Goal: Contribute content: Contribute content

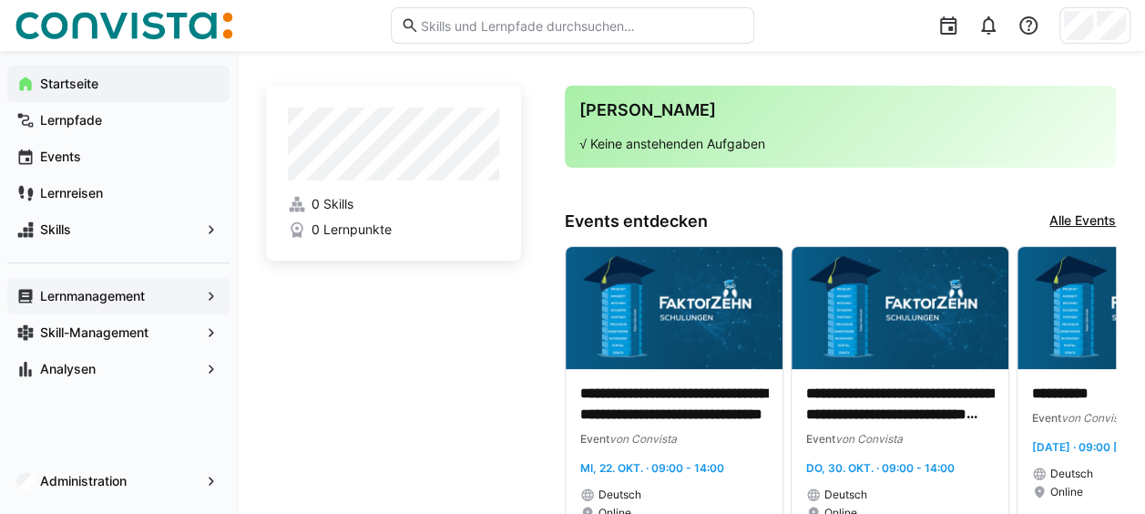
click at [0, 0] on app-navigation-label "Lernmanagement" at bounding box center [0, 0] width 0 height 0
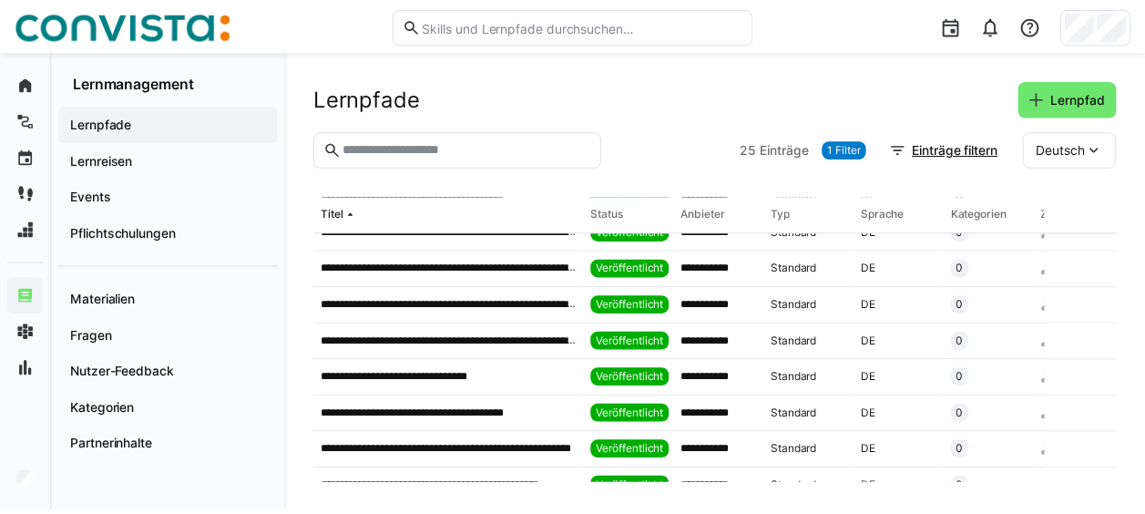
scroll to position [668, 0]
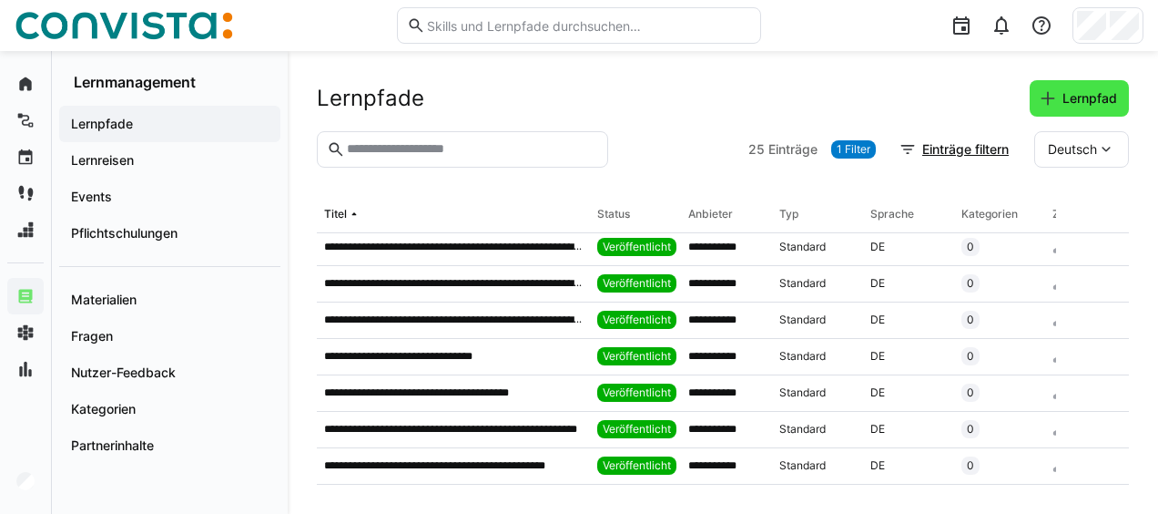
click at [1037, 97] on span "Lernpfad" at bounding box center [1079, 98] width 99 height 36
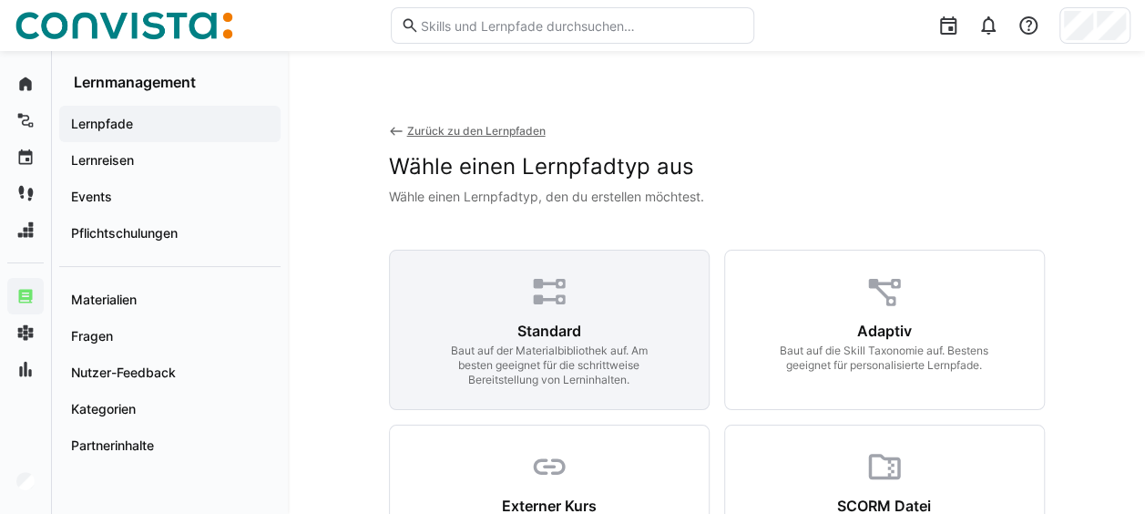
click at [541, 286] on eds-icon at bounding box center [549, 291] width 38 height 38
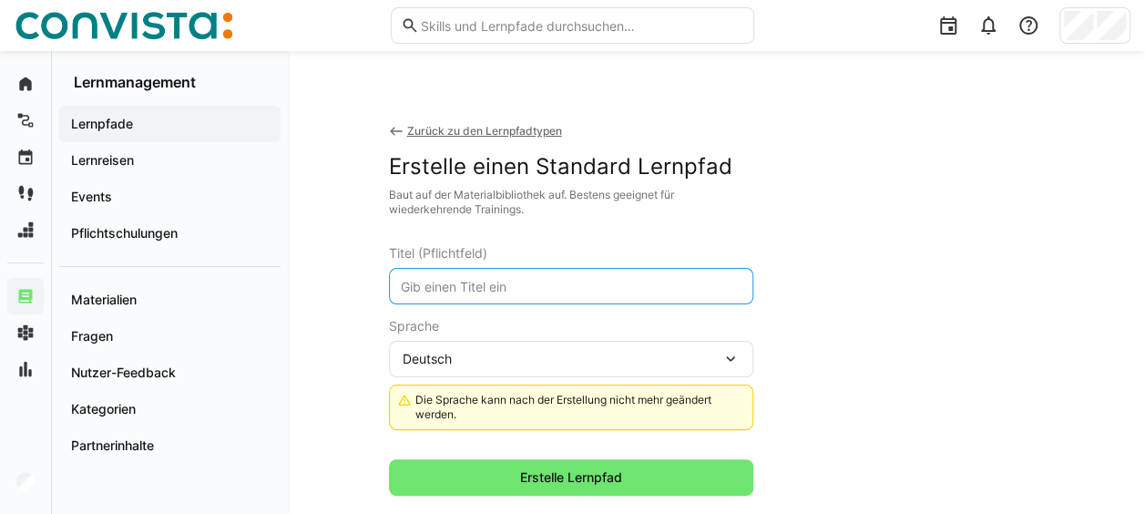
click at [538, 280] on input "text" at bounding box center [571, 286] width 344 height 16
click at [596, 286] on input "Tech Talk Wie Suite & Cloud reday sind wir?" at bounding box center [571, 286] width 344 height 16
click at [577, 284] on input "Tech Talk Wie Suite & Cloud ready sind wir?" at bounding box center [571, 286] width 344 height 16
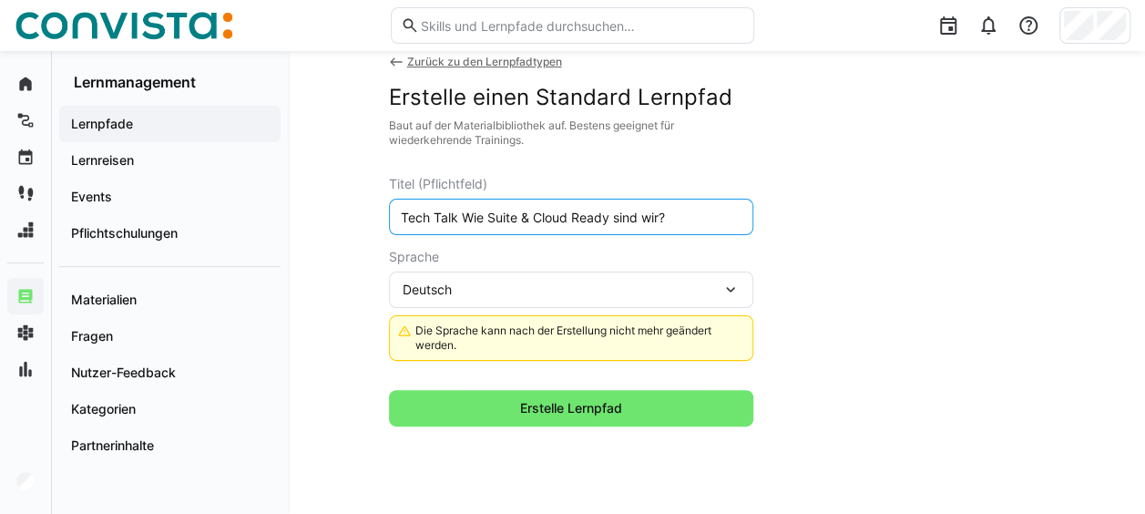
scroll to position [126, 0]
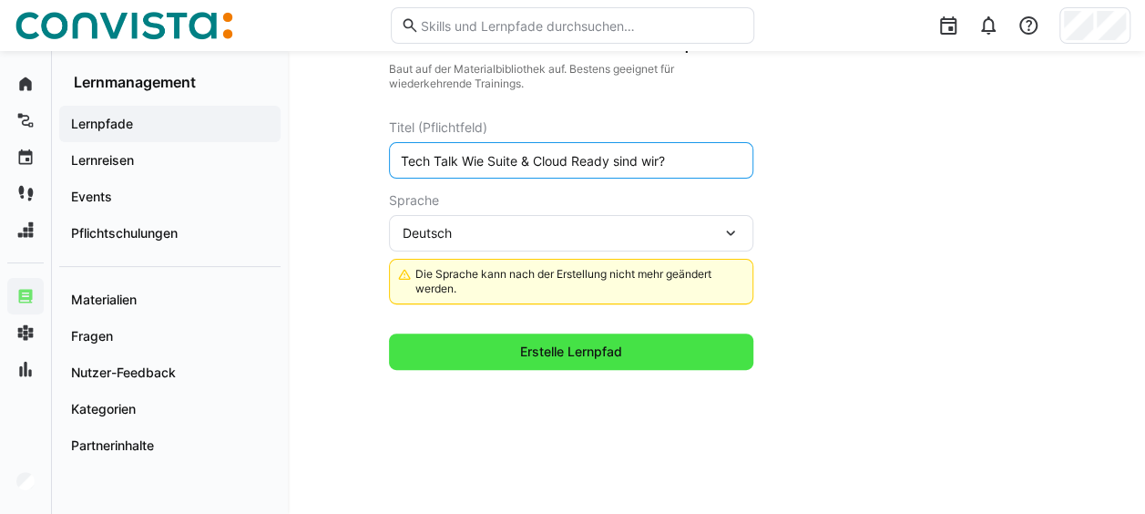
type input "Tech Talk Wie Suite & Cloud Ready sind wir?"
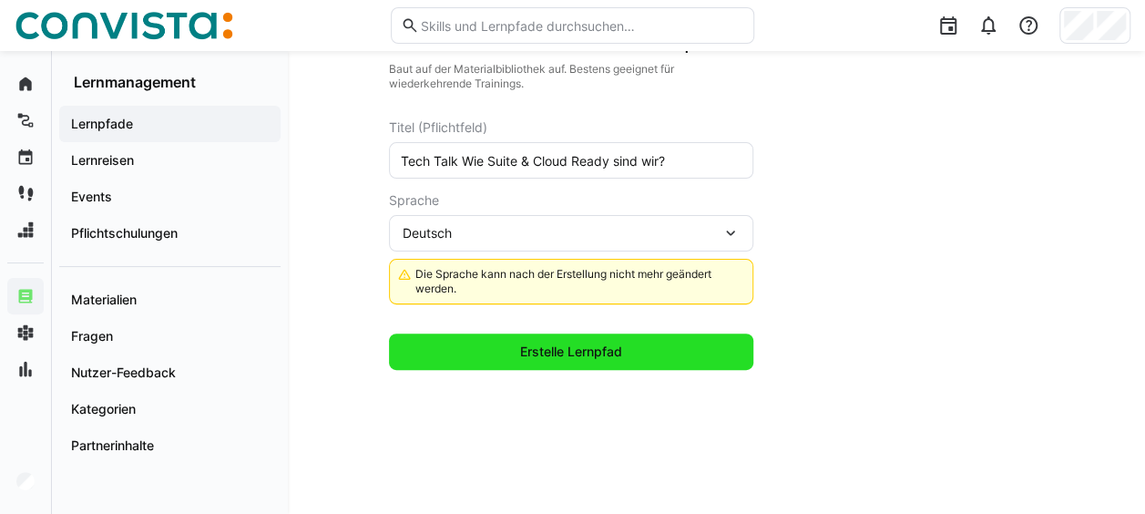
click at [545, 350] on span "Erstelle Lernpfad" at bounding box center [570, 351] width 107 height 18
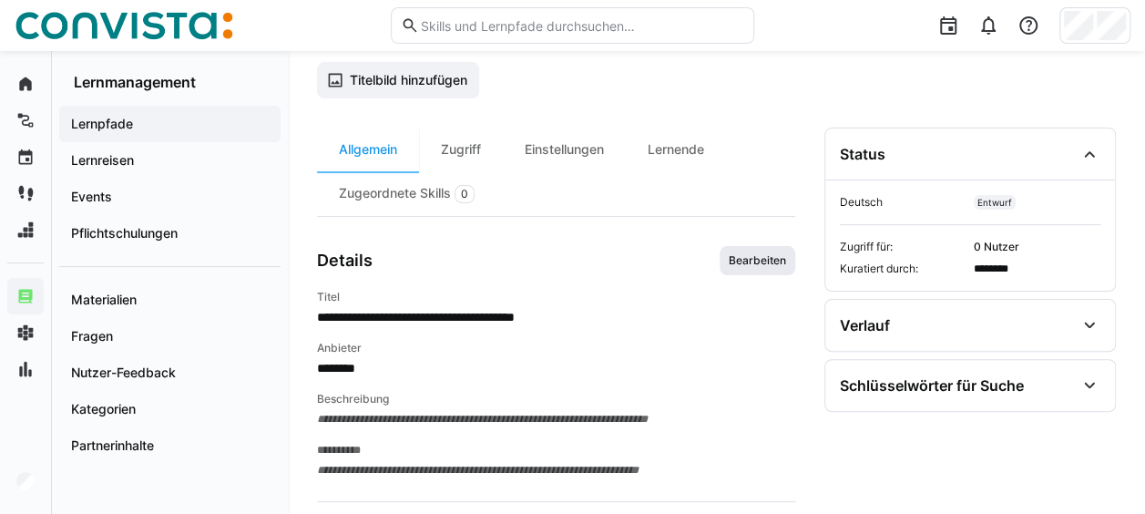
click at [757, 271] on div "**********" at bounding box center [556, 362] width 478 height 233
click at [758, 266] on span "Bearbeiten" at bounding box center [758, 260] width 76 height 29
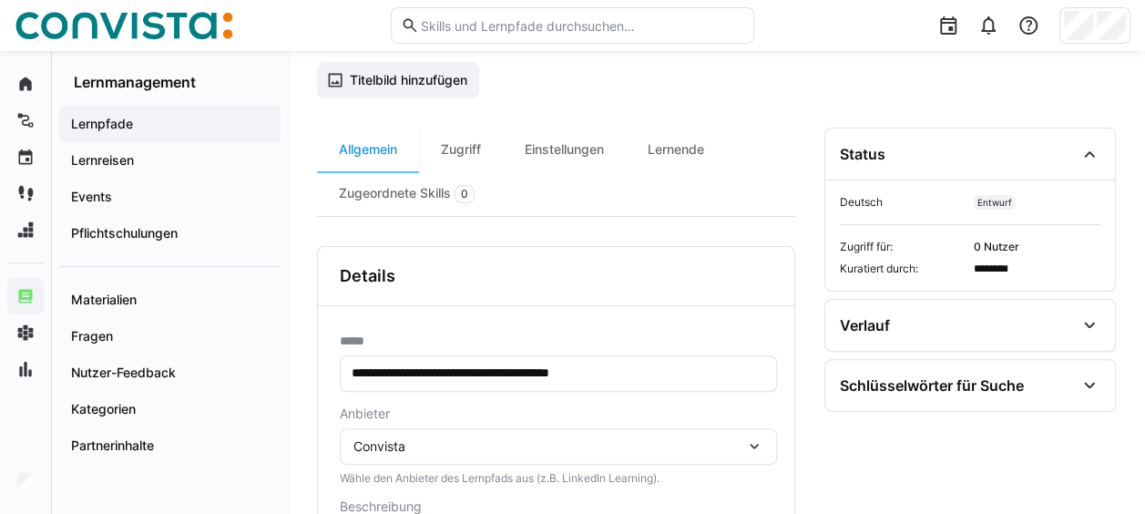
scroll to position [452, 0]
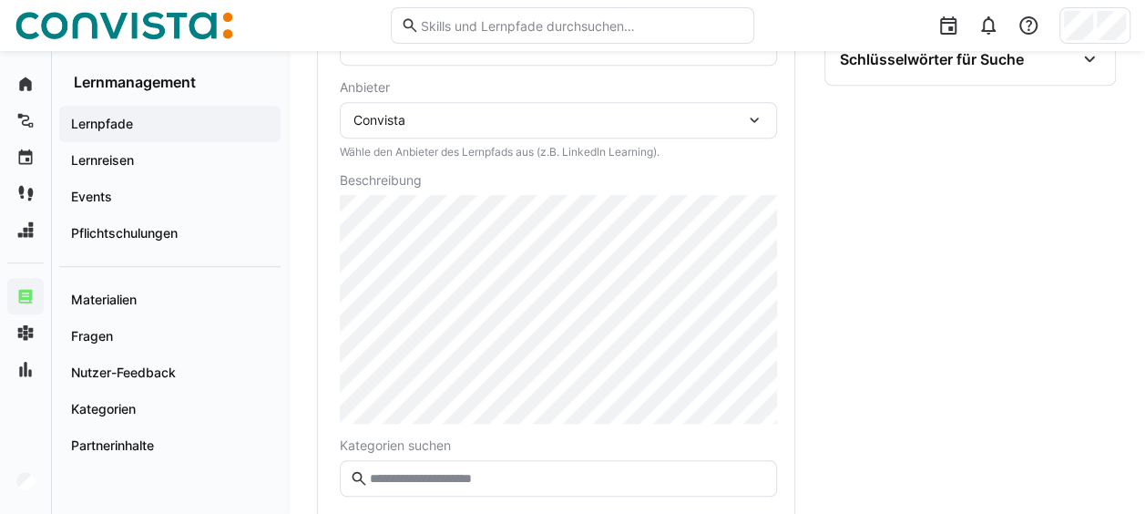
click at [496, 121] on div "Convista" at bounding box center [549, 120] width 392 height 16
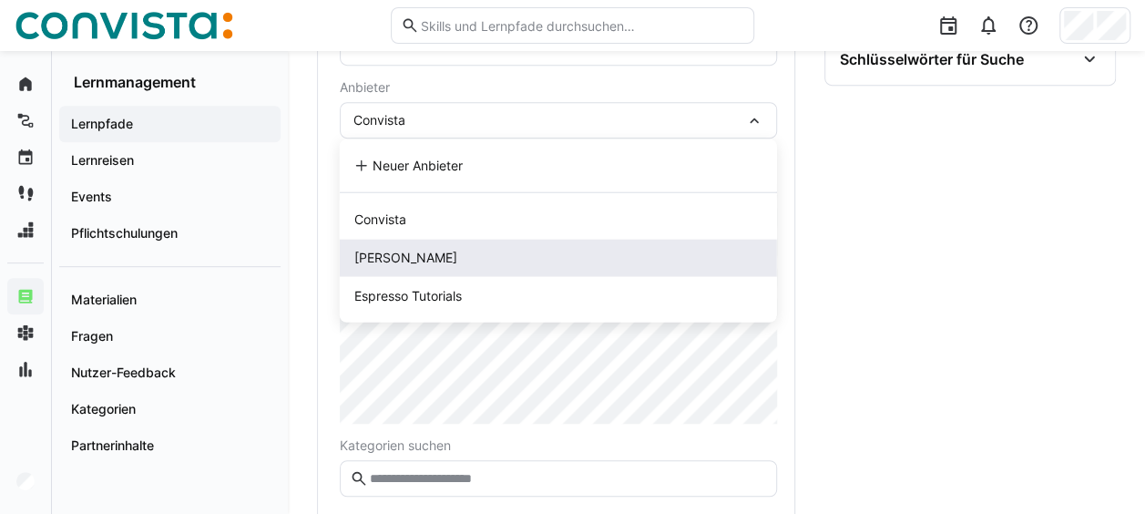
click at [450, 253] on div "[PERSON_NAME]" at bounding box center [558, 258] width 408 height 18
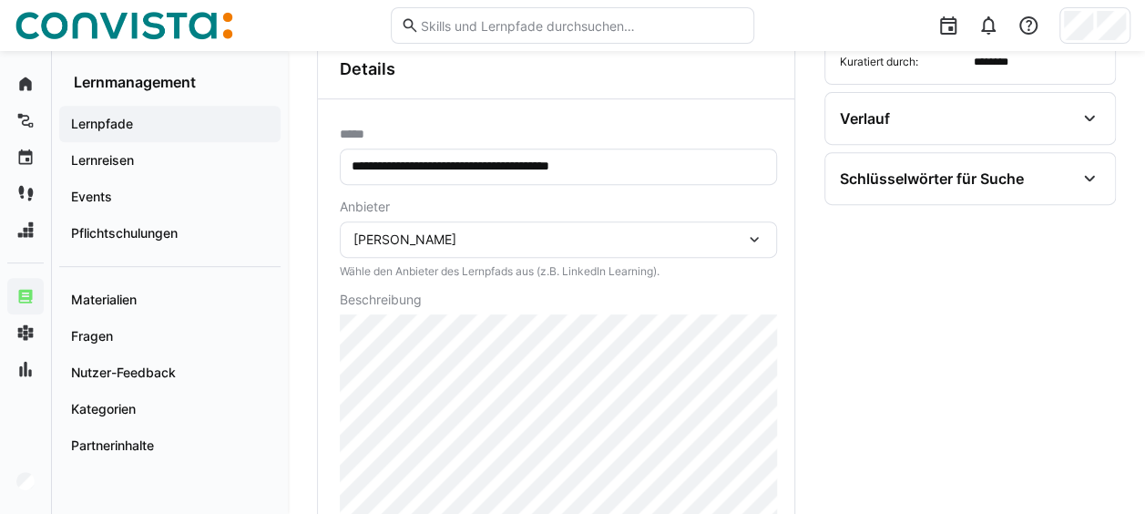
scroll to position [606, 0]
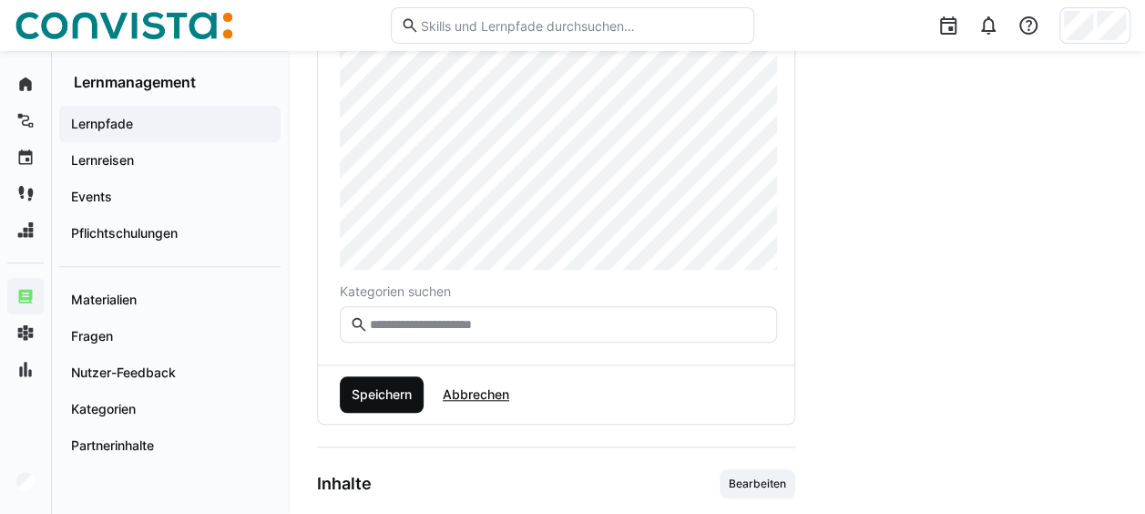
click at [396, 381] on span "Speichern" at bounding box center [382, 394] width 84 height 36
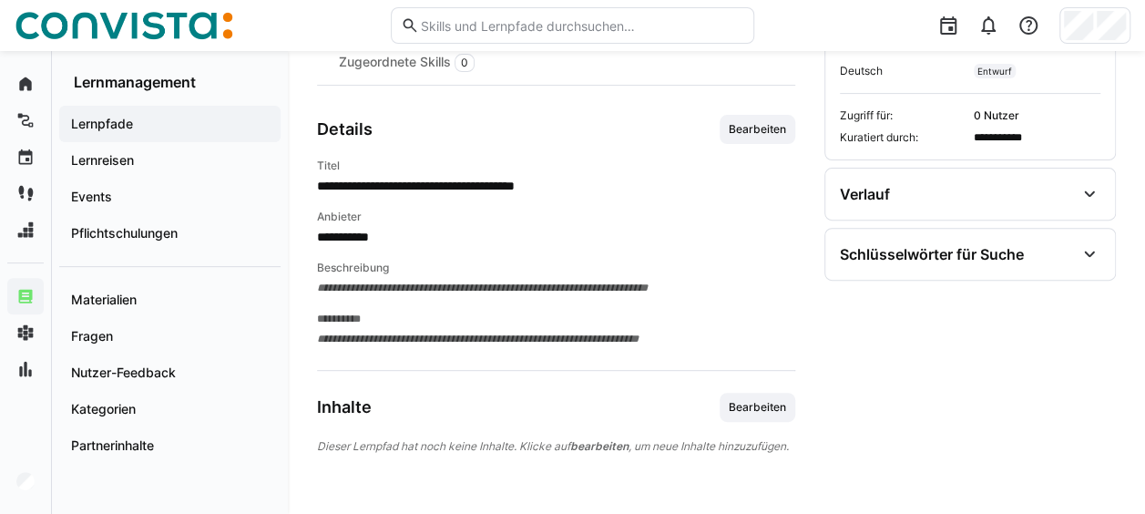
scroll to position [271, 0]
click at [741, 122] on span "Bearbeiten" at bounding box center [757, 129] width 61 height 15
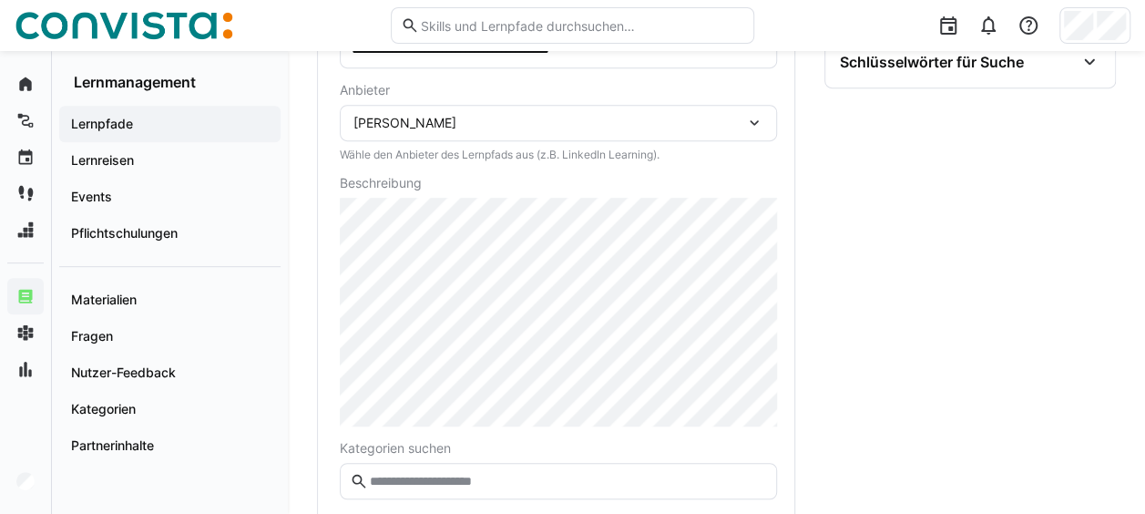
scroll to position [545, 0]
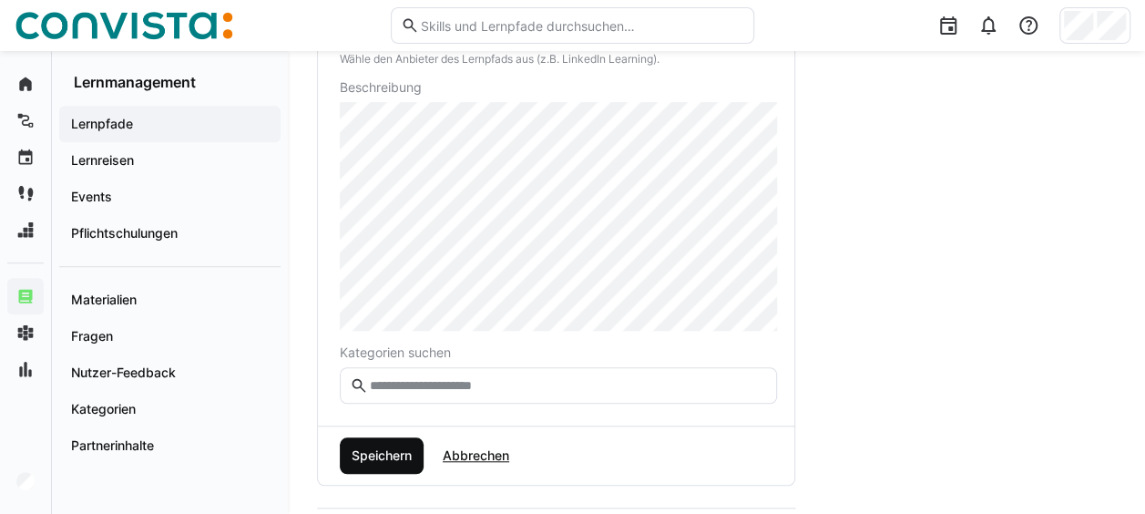
click at [395, 454] on span "Speichern" at bounding box center [382, 455] width 66 height 18
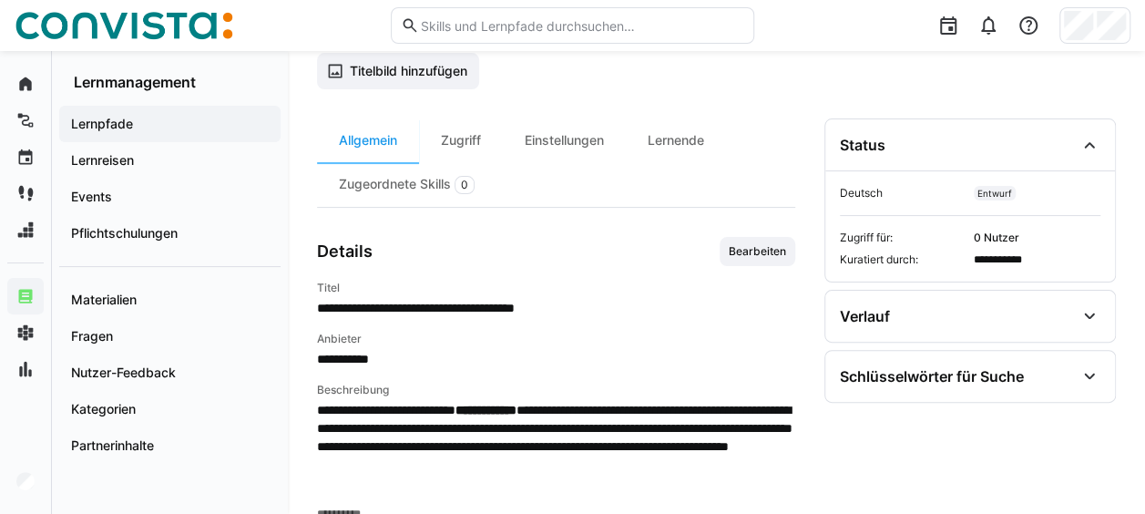
scroll to position [162, 0]
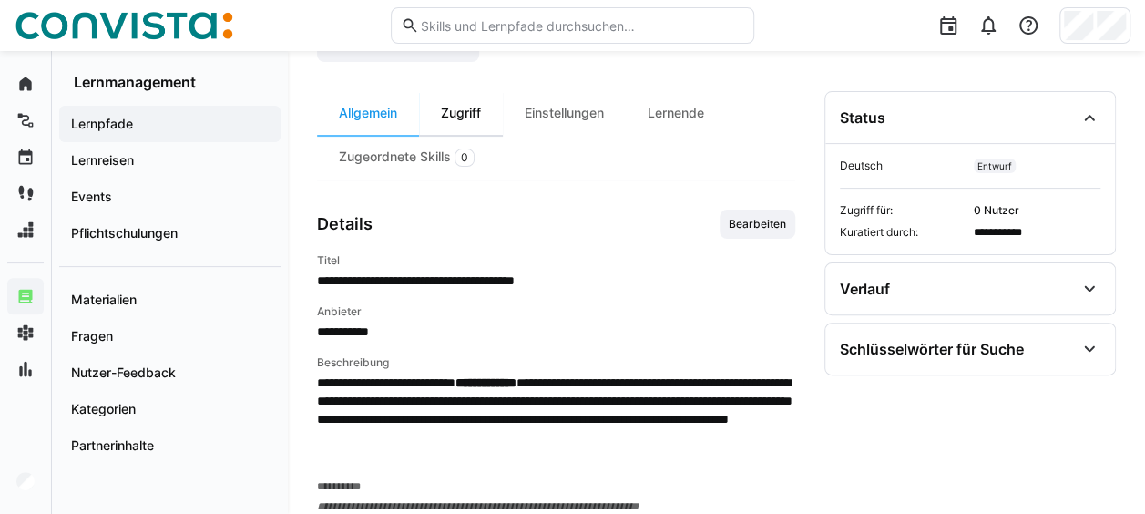
click at [479, 114] on div "Zugriff" at bounding box center [461, 113] width 84 height 44
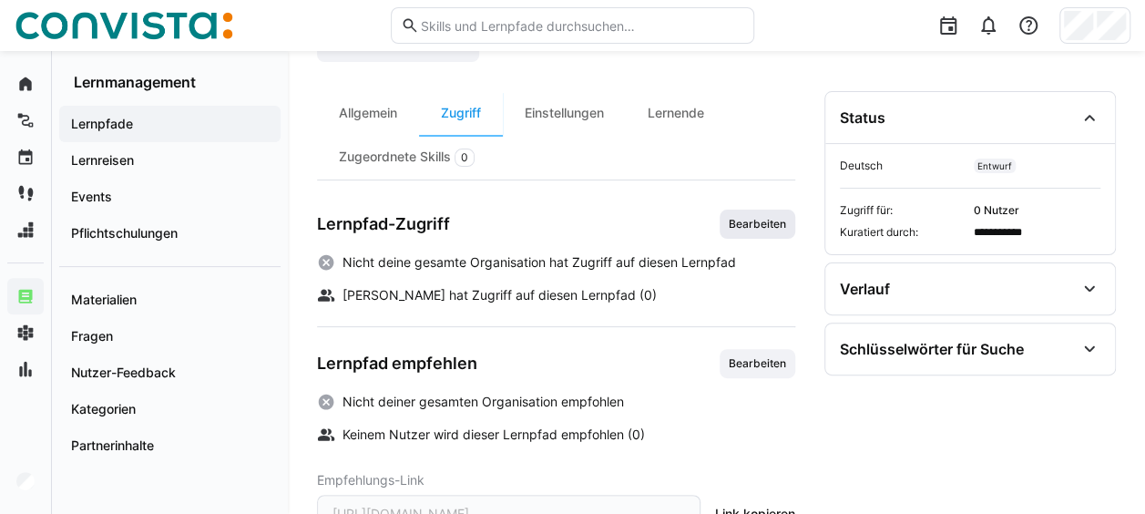
click at [753, 222] on span "Bearbeiten" at bounding box center [757, 224] width 61 height 15
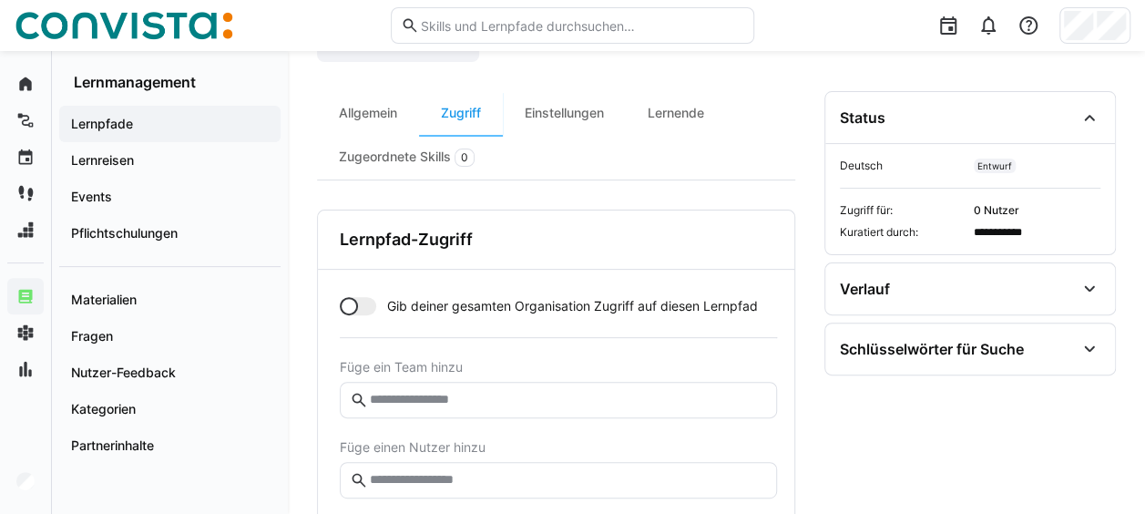
click at [453, 393] on input "text" at bounding box center [567, 400] width 399 height 16
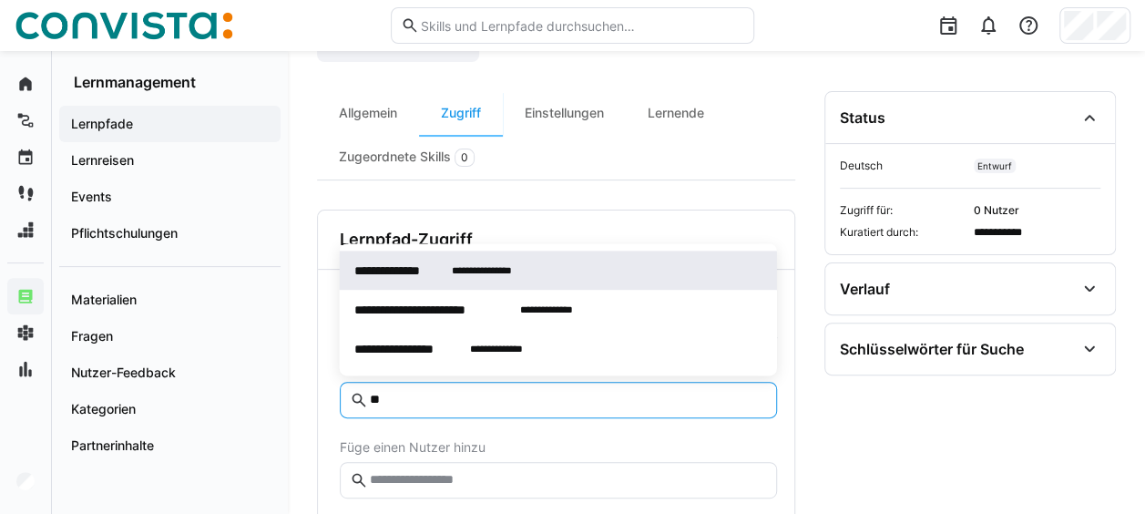
type input "**"
click at [459, 262] on span "**********" at bounding box center [482, 269] width 60 height 19
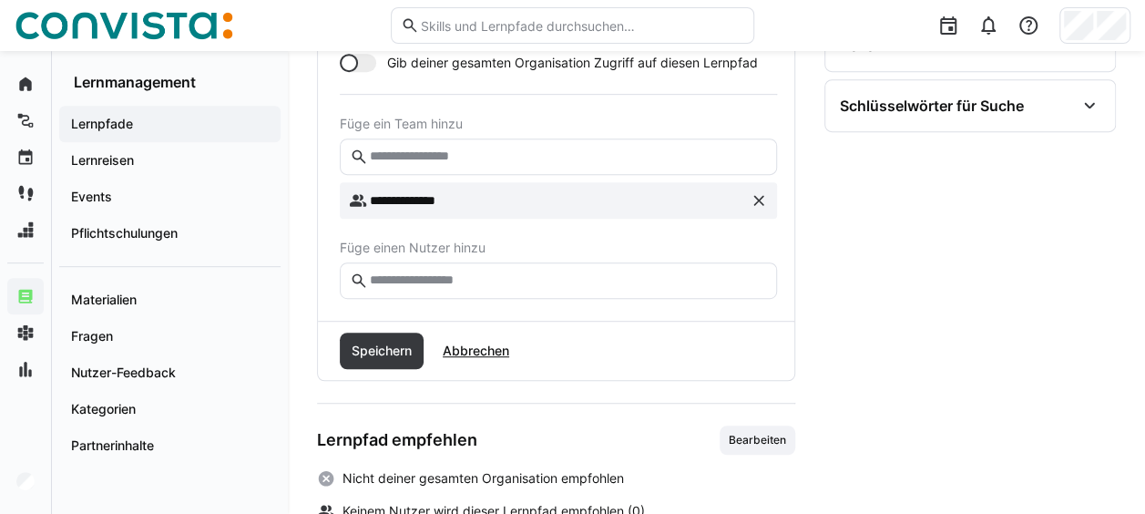
scroll to position [435, 0]
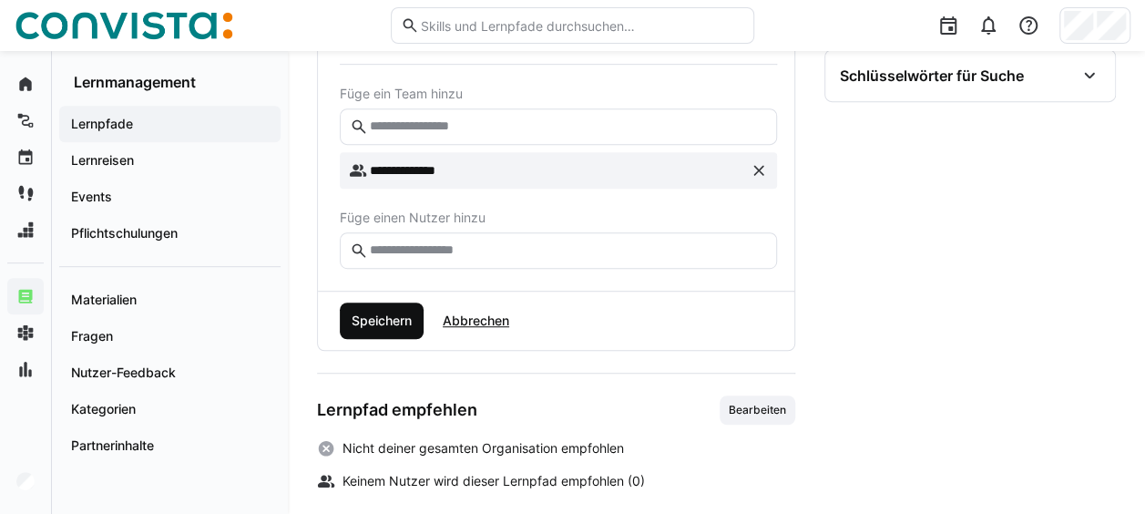
click at [373, 311] on span "Speichern" at bounding box center [382, 320] width 66 height 18
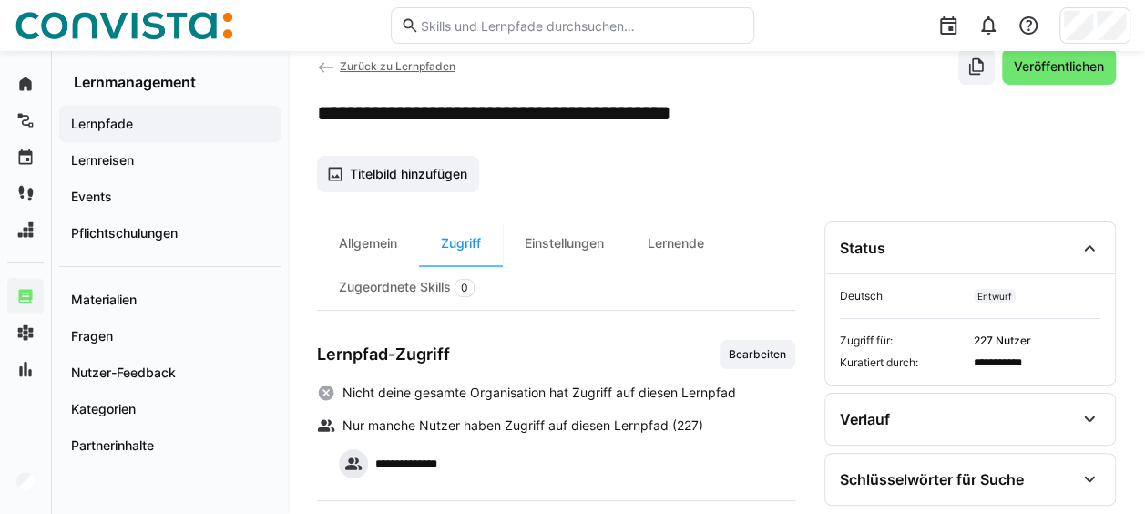
scroll to position [4, 0]
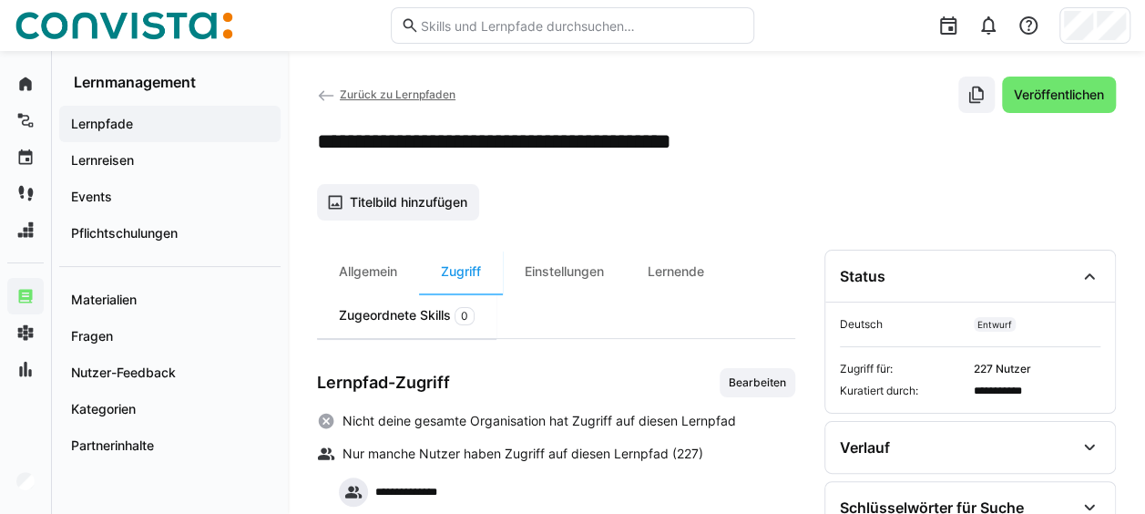
click at [462, 314] on span "0" at bounding box center [464, 316] width 7 height 15
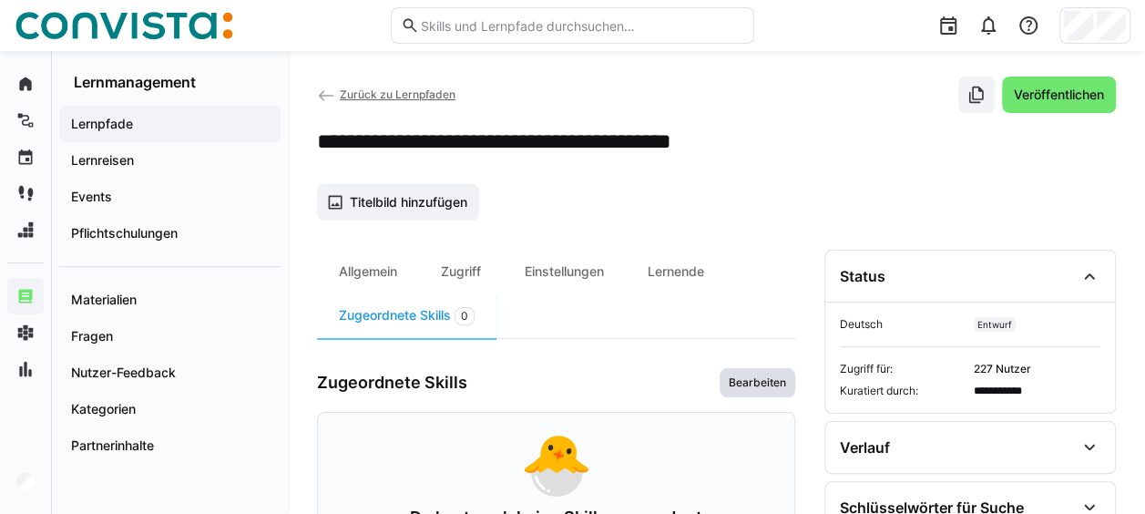
click at [764, 376] on span "Bearbeiten" at bounding box center [757, 382] width 61 height 15
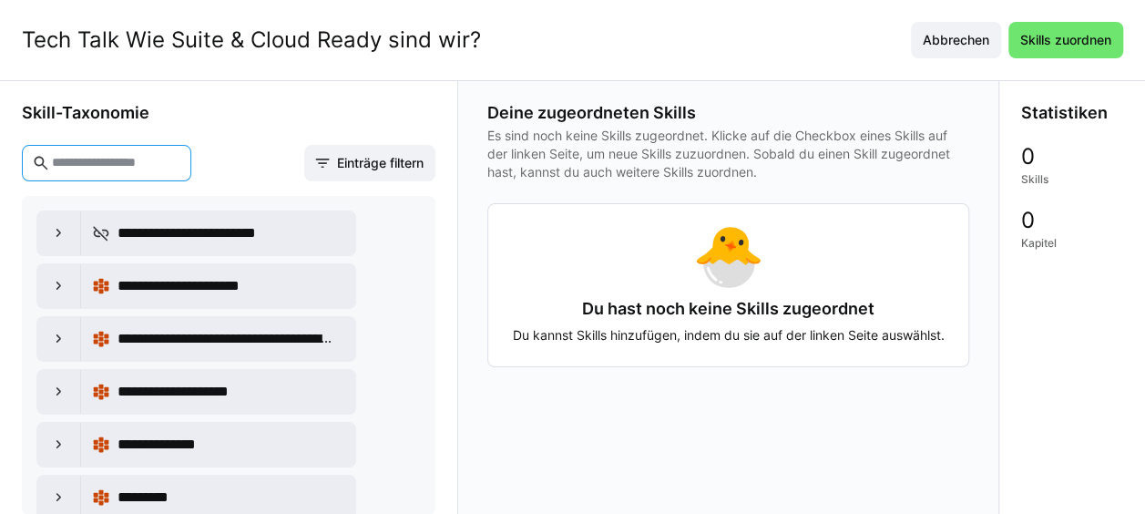
click at [181, 164] on input "text" at bounding box center [115, 163] width 131 height 16
type input "*****"
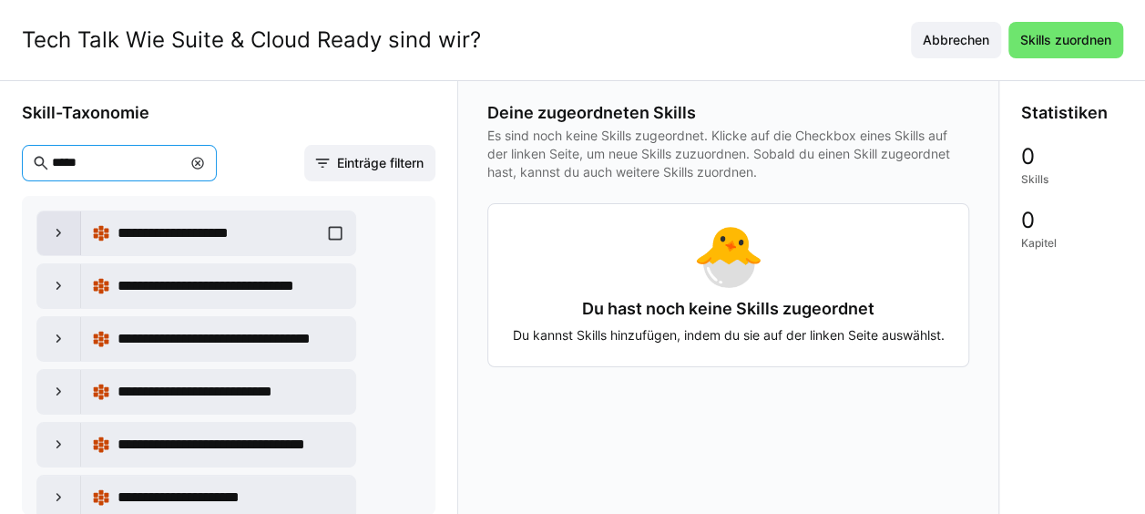
click at [61, 224] on eds-icon at bounding box center [59, 233] width 18 height 18
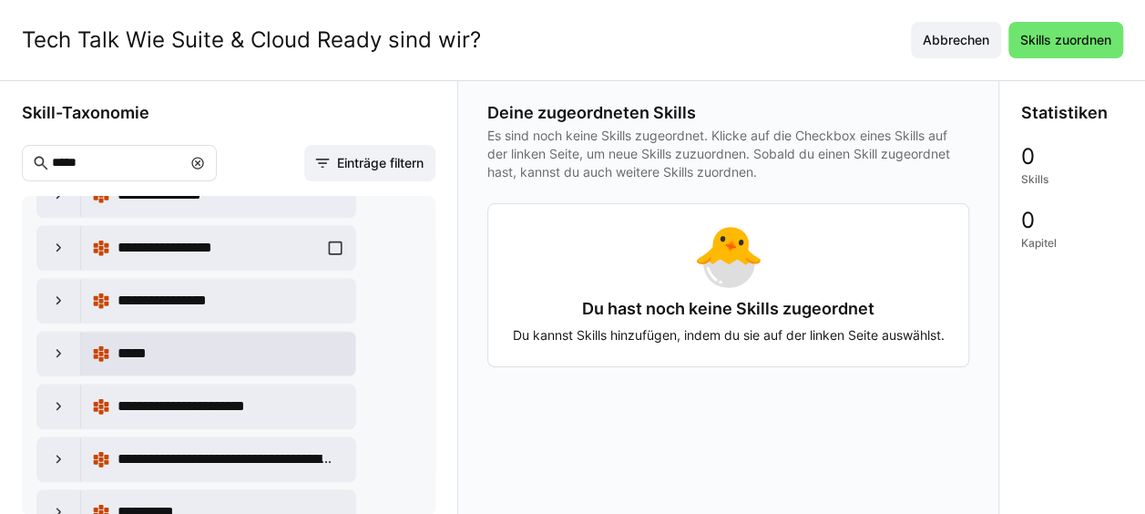
scroll to position [911, 0]
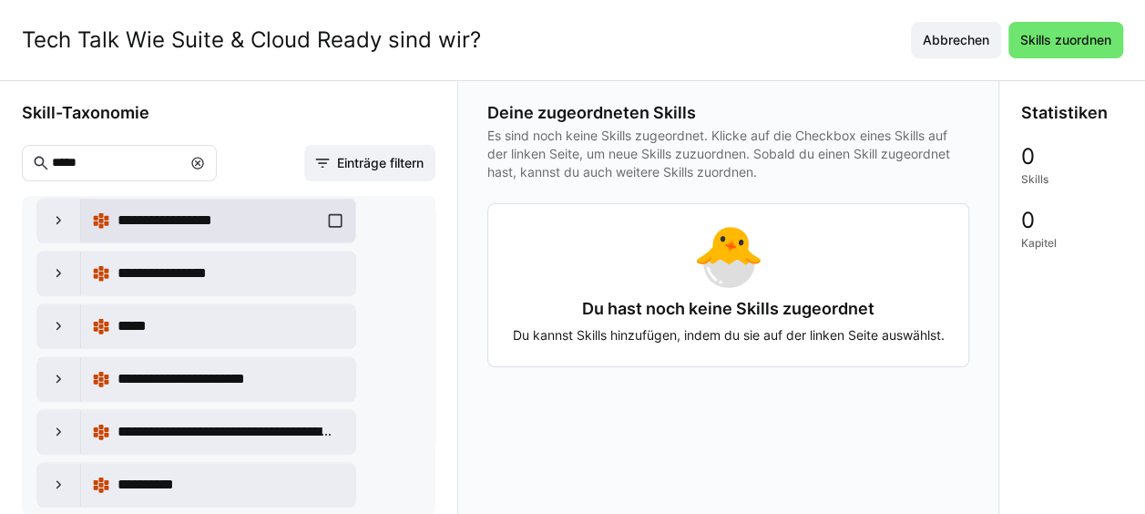
click at [331, 207] on div "**********" at bounding box center [218, 220] width 252 height 36
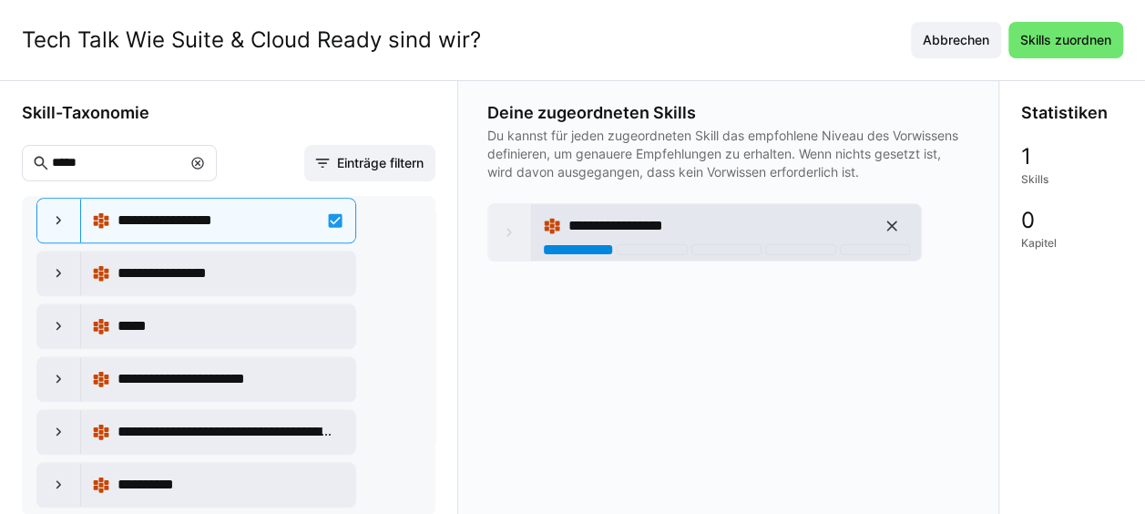
click at [587, 246] on div at bounding box center [578, 249] width 70 height 11
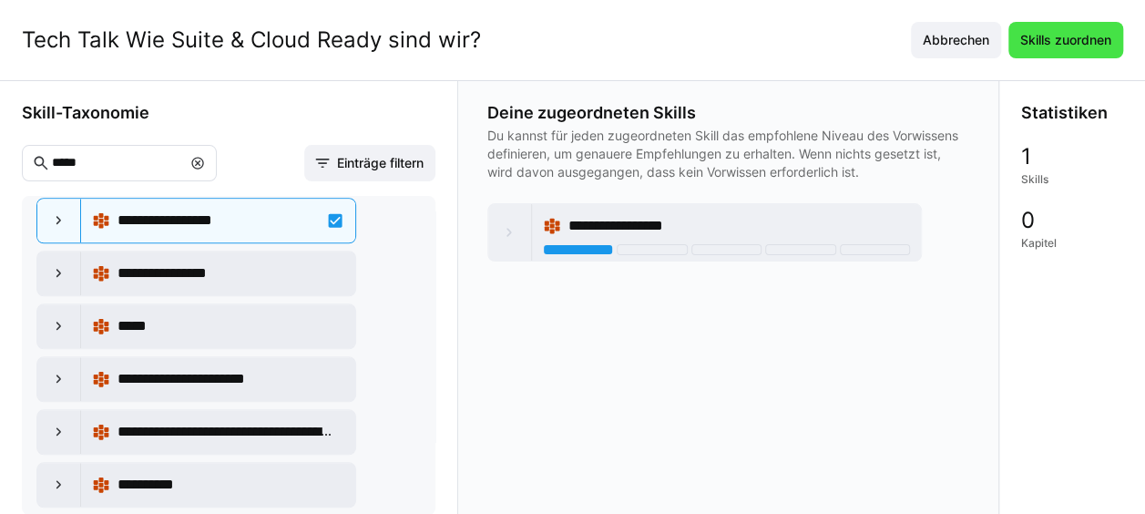
click at [1114, 31] on span "Skills zuordnen" at bounding box center [1065, 40] width 97 height 18
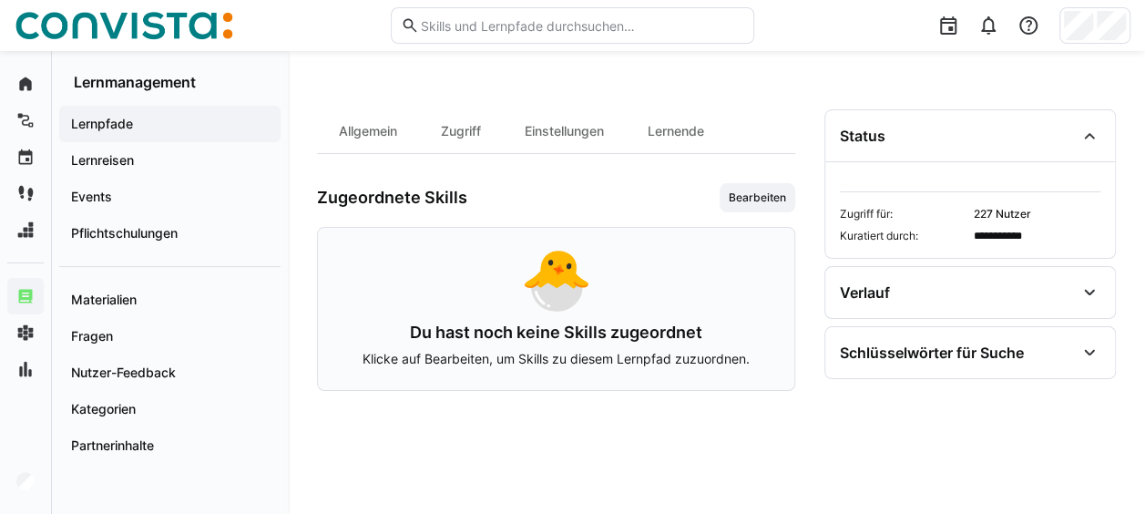
scroll to position [0, 0]
click at [368, 138] on app-header-sidebar-layout "**********" at bounding box center [716, 282] width 799 height 404
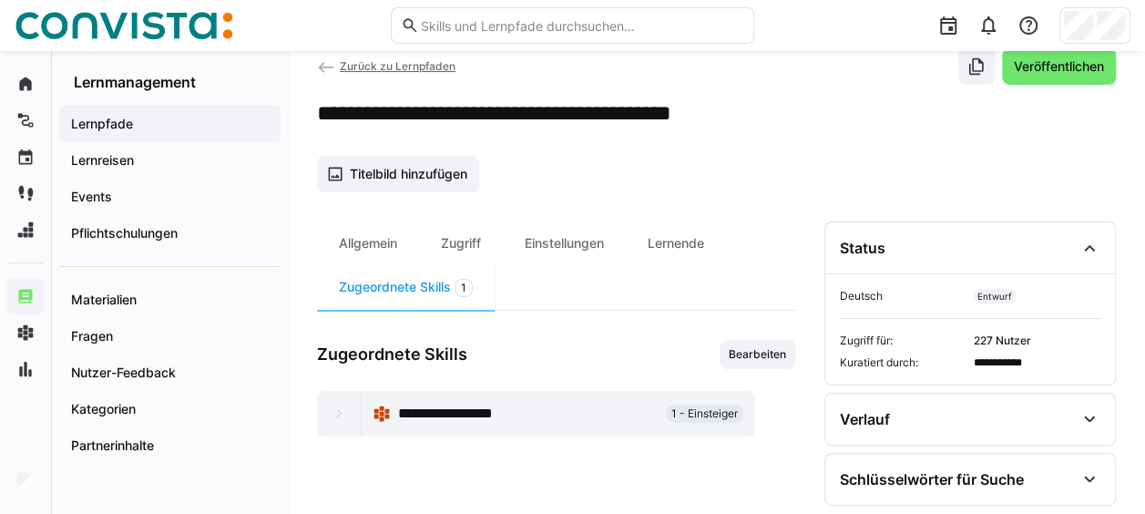
scroll to position [49, 0]
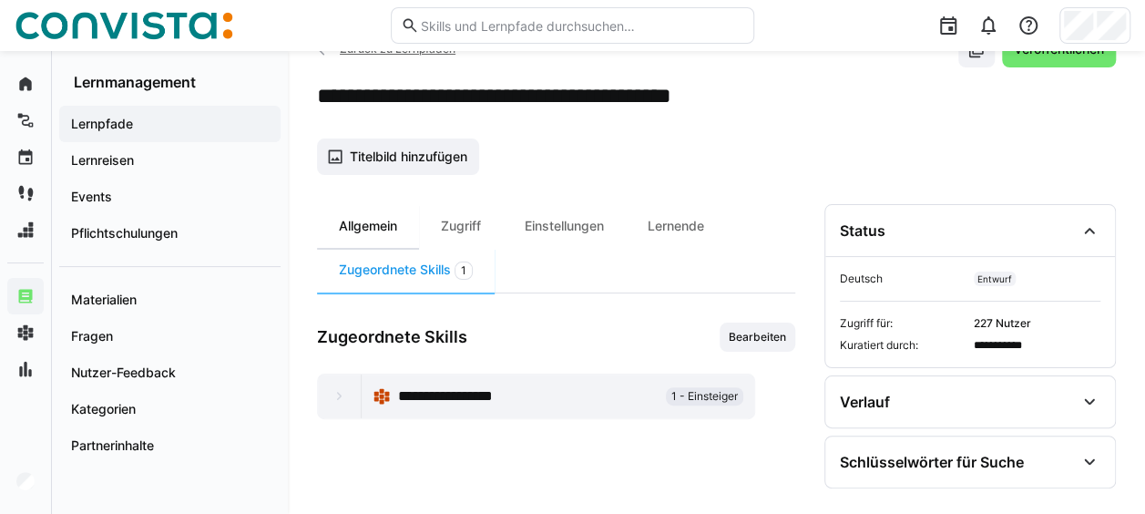
click at [367, 215] on div "Allgemein" at bounding box center [368, 226] width 102 height 44
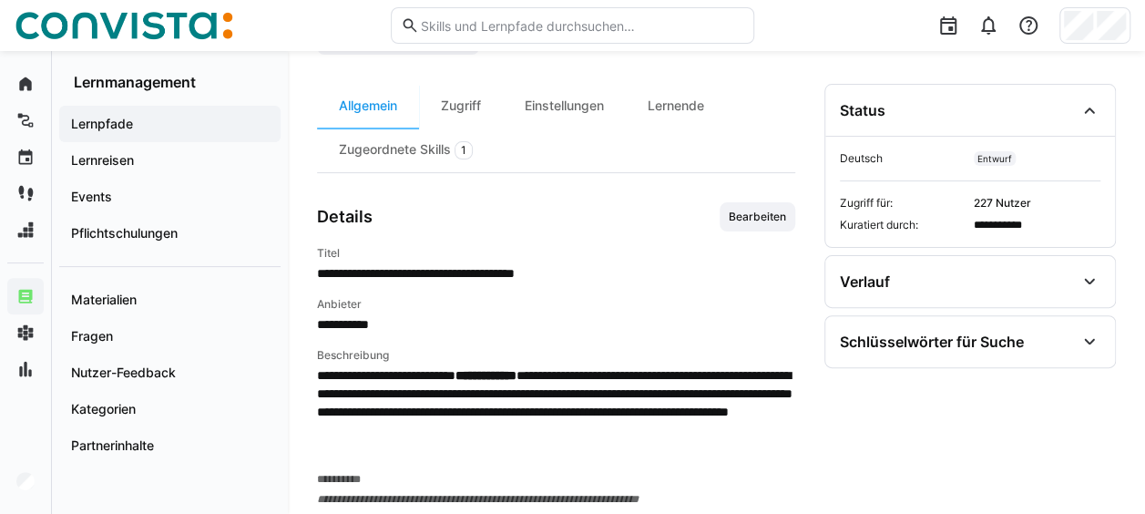
scroll to position [344, 0]
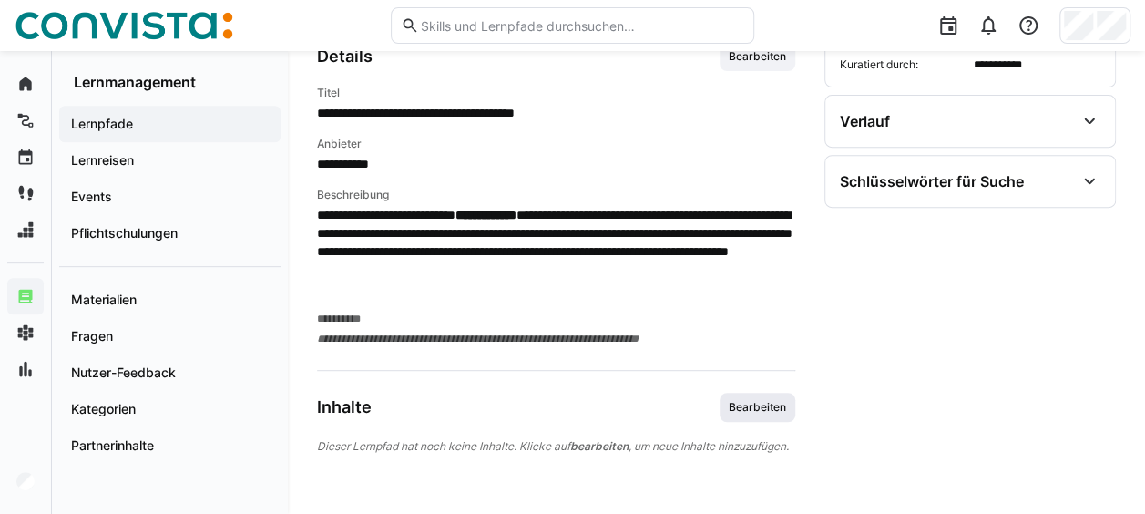
click at [754, 400] on span "Bearbeiten" at bounding box center [757, 407] width 61 height 15
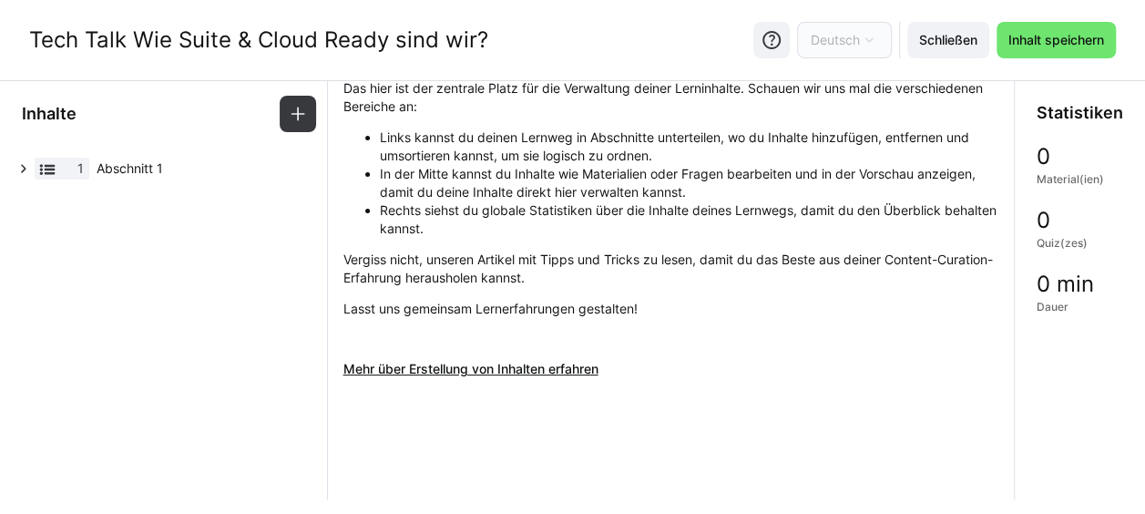
scroll to position [182, 0]
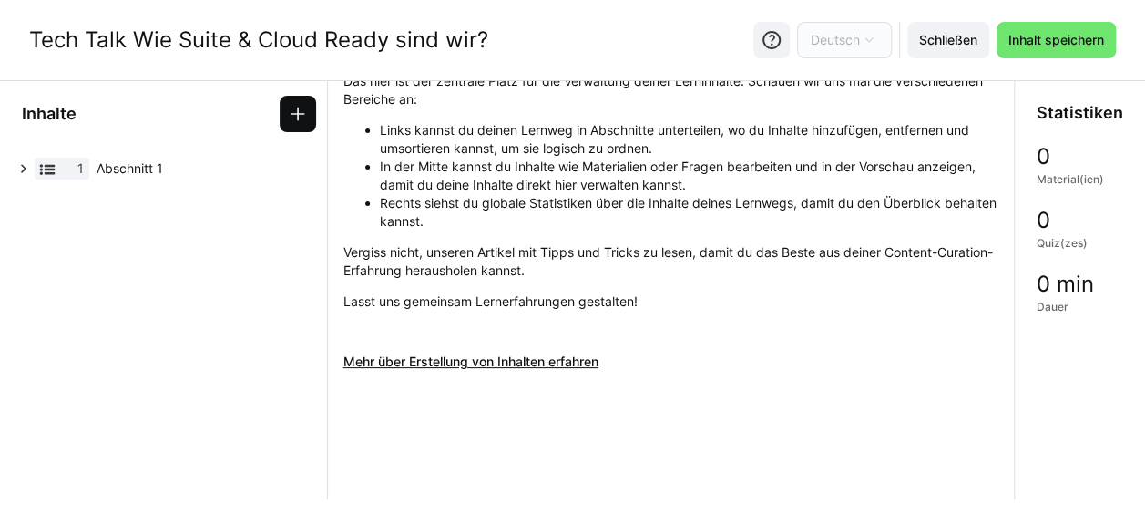
click at [288, 112] on span at bounding box center [298, 114] width 36 height 36
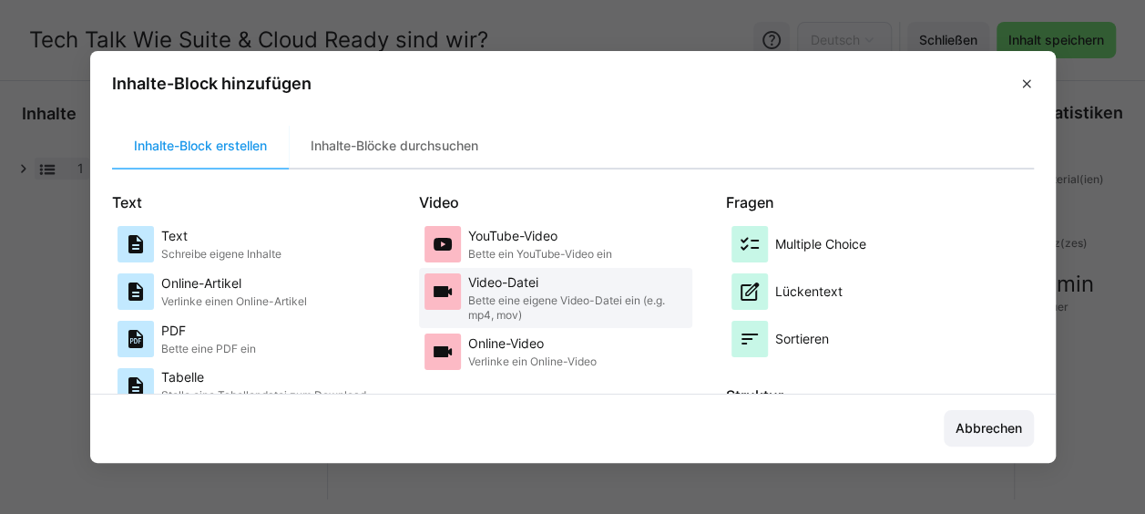
click at [543, 291] on div "Video-Datei Bette eine eigene Video-Datei ein (e.g. mp4, mov)" at bounding box center [577, 297] width 219 height 49
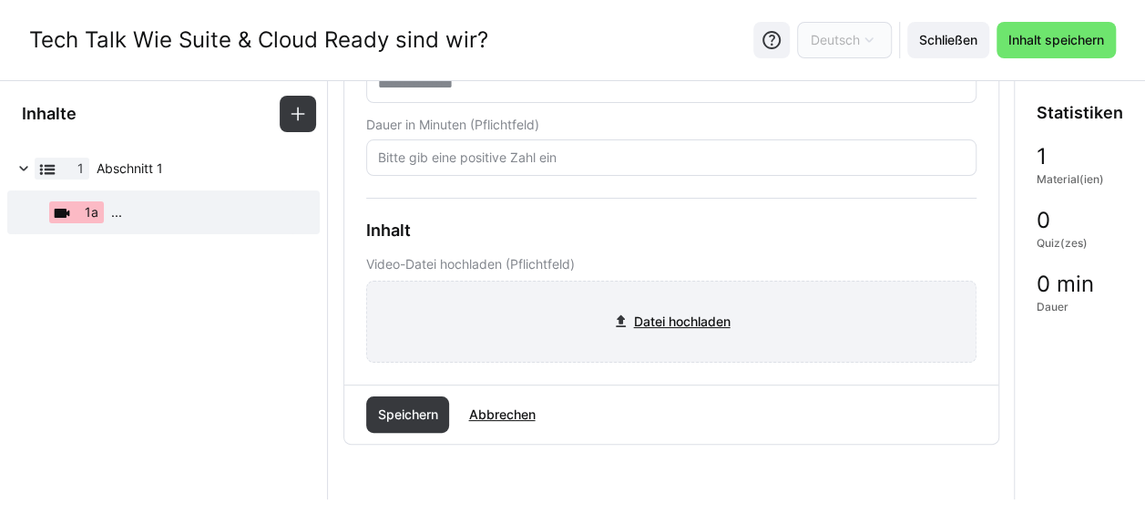
click at [713, 314] on input "file" at bounding box center [671, 321] width 608 height 80
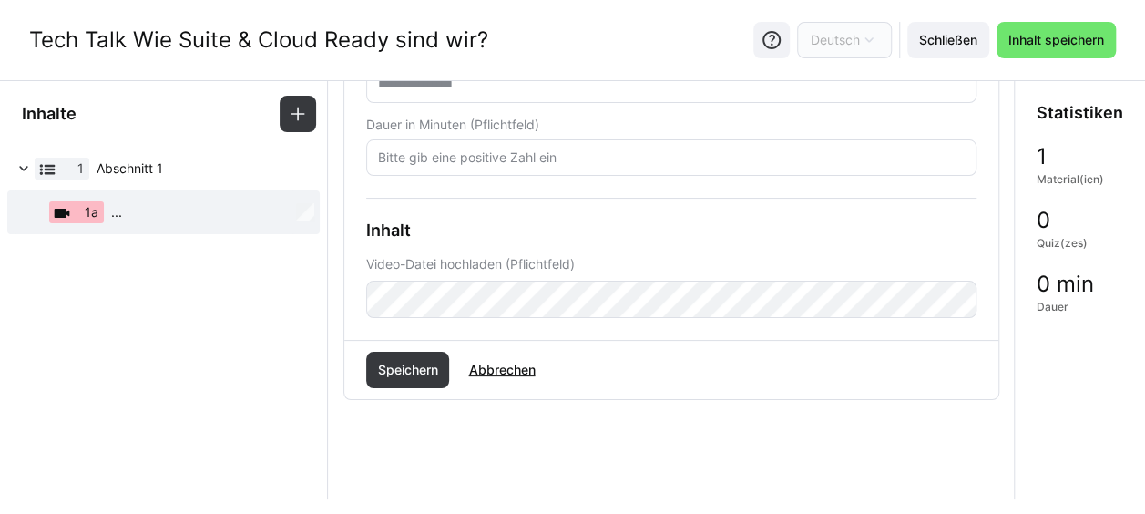
scroll to position [0, 0]
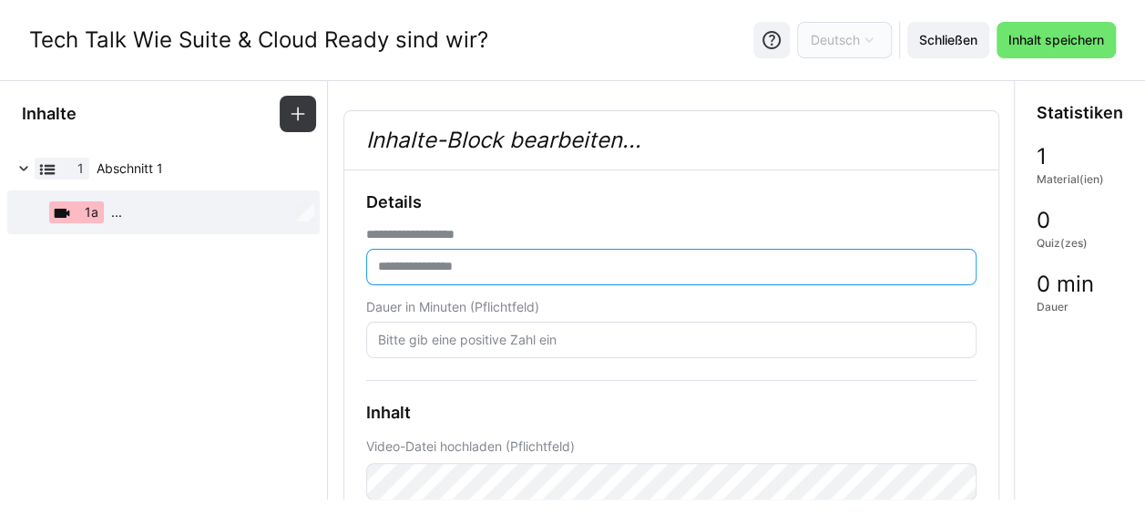
click at [501, 264] on input "text" at bounding box center [671, 267] width 590 height 16
type input "**********"
click at [488, 333] on input "number" at bounding box center [671, 340] width 590 height 16
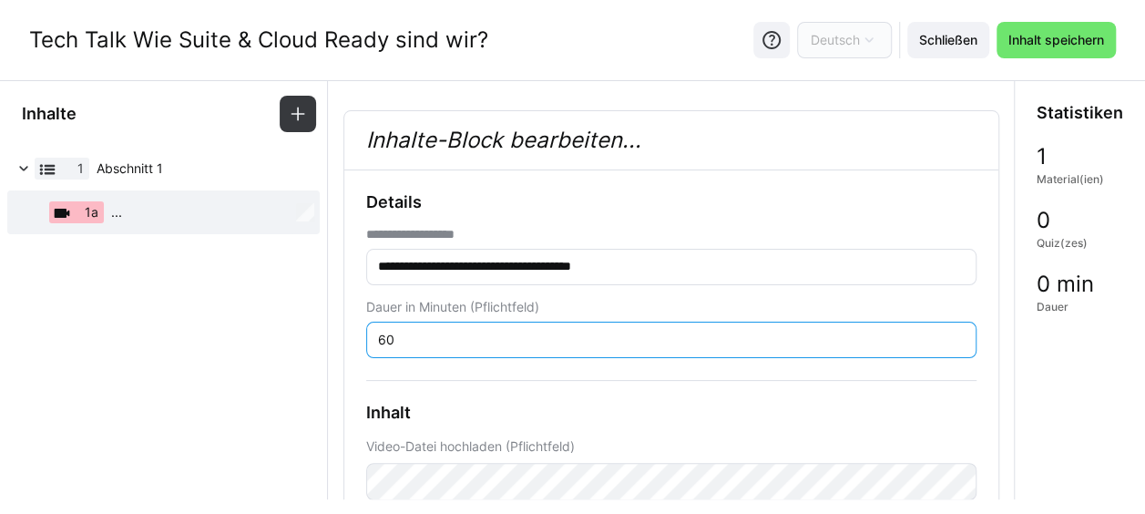
type input "60"
click at [739, 202] on h3 "Details" at bounding box center [671, 202] width 610 height 20
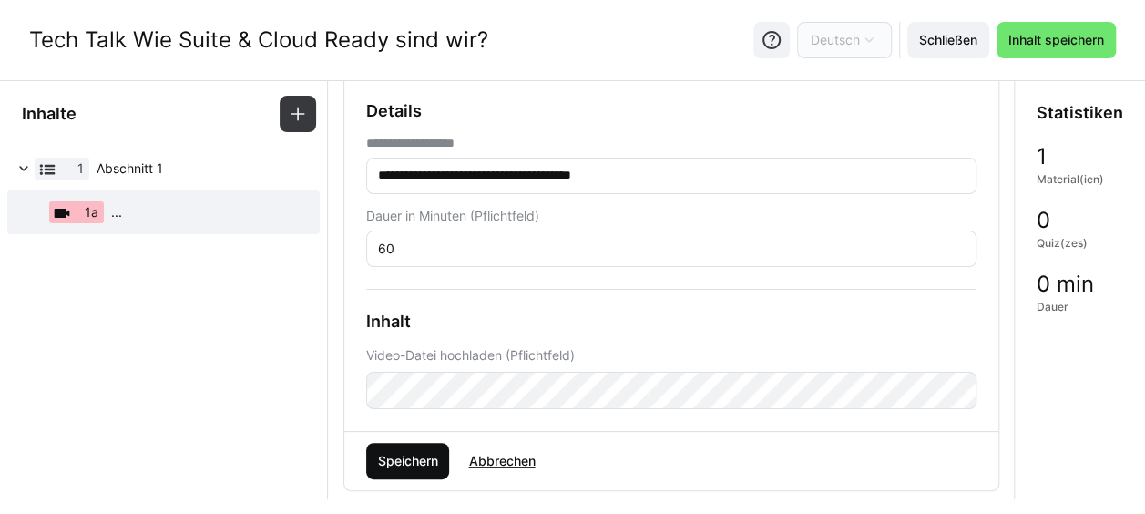
click at [404, 457] on span "Speichern" at bounding box center [407, 461] width 66 height 18
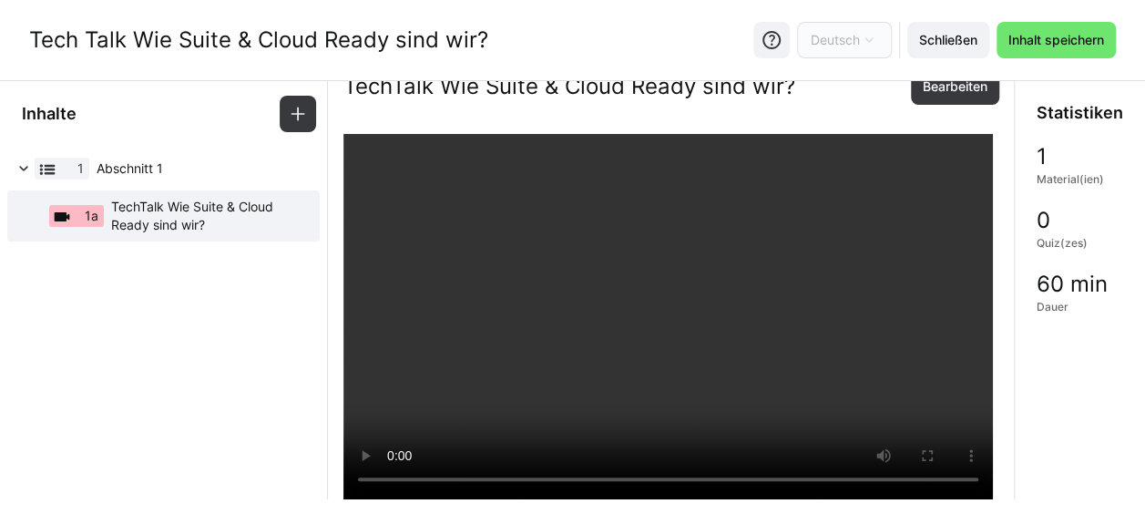
scroll to position [0, 0]
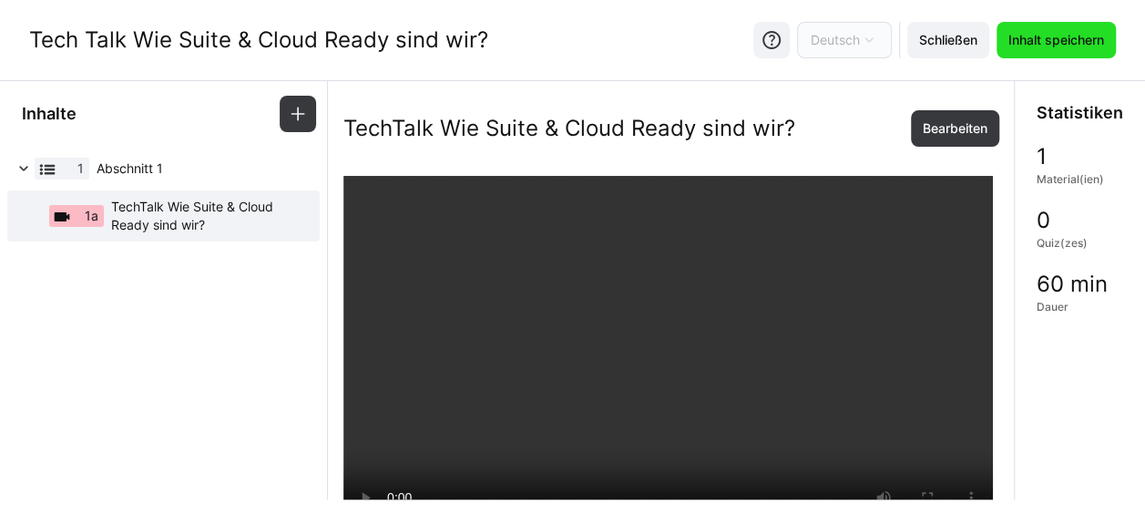
click at [1051, 31] on span "Inhalt speichern" at bounding box center [1055, 40] width 101 height 18
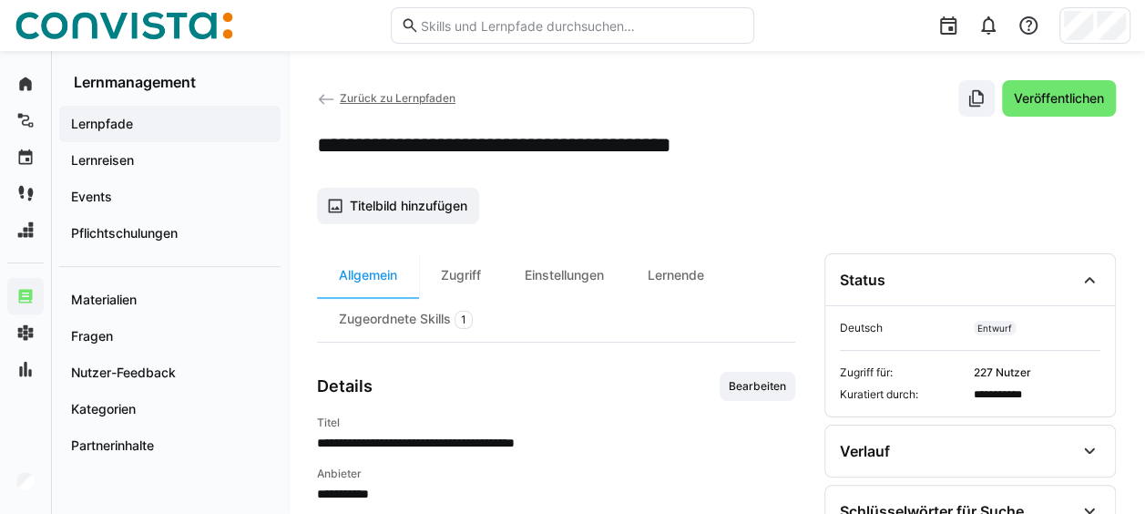
click at [450, 96] on span "Zurück zu Lernpfaden" at bounding box center [398, 98] width 116 height 14
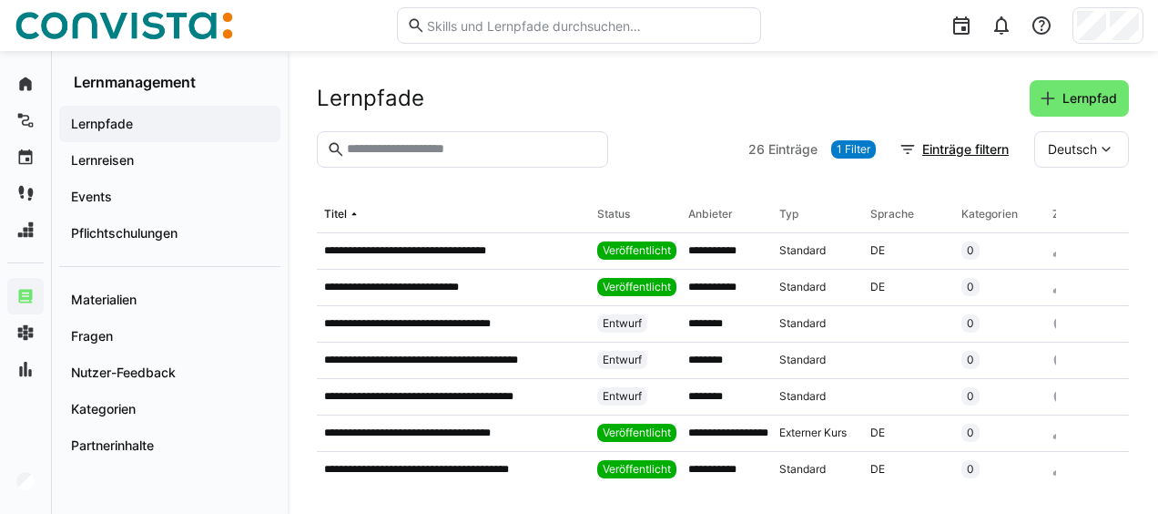
scroll to position [704, 0]
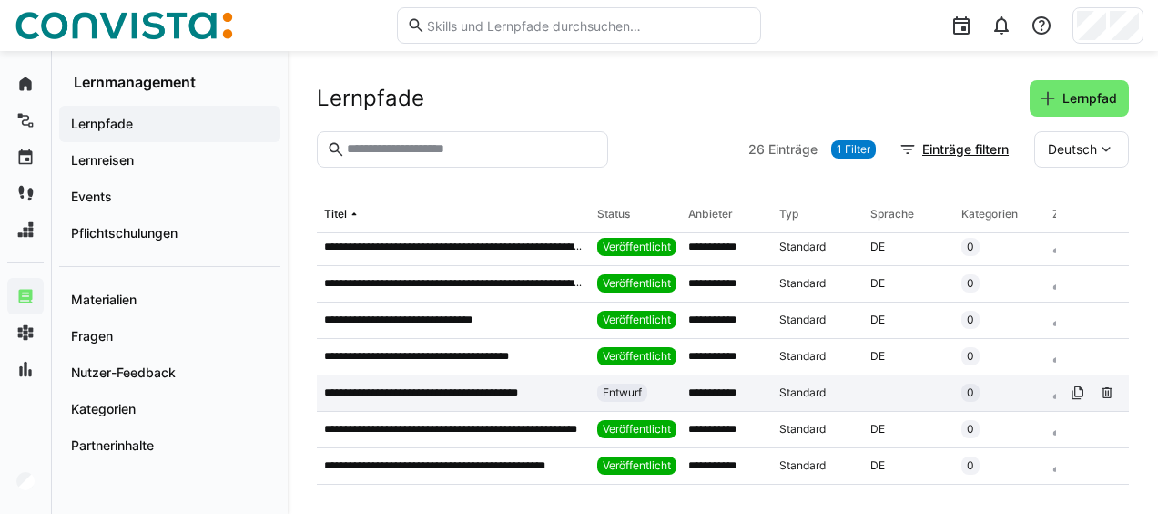
click at [515, 385] on p "**********" at bounding box center [439, 392] width 230 height 15
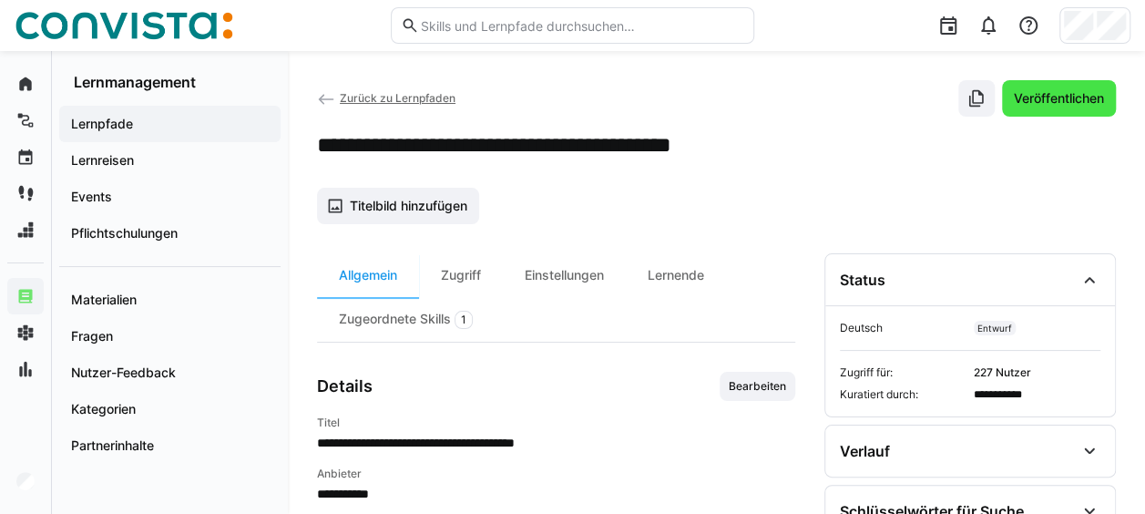
click at [1049, 97] on span "Veröffentlichen" at bounding box center [1059, 98] width 96 height 18
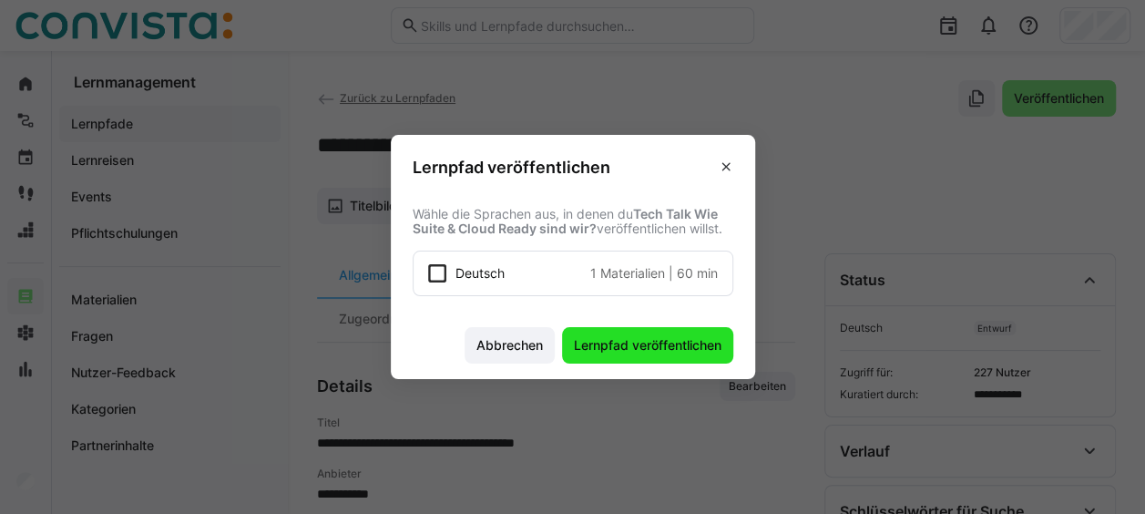
click at [666, 344] on span "Lernpfad veröffentlichen" at bounding box center [647, 345] width 153 height 18
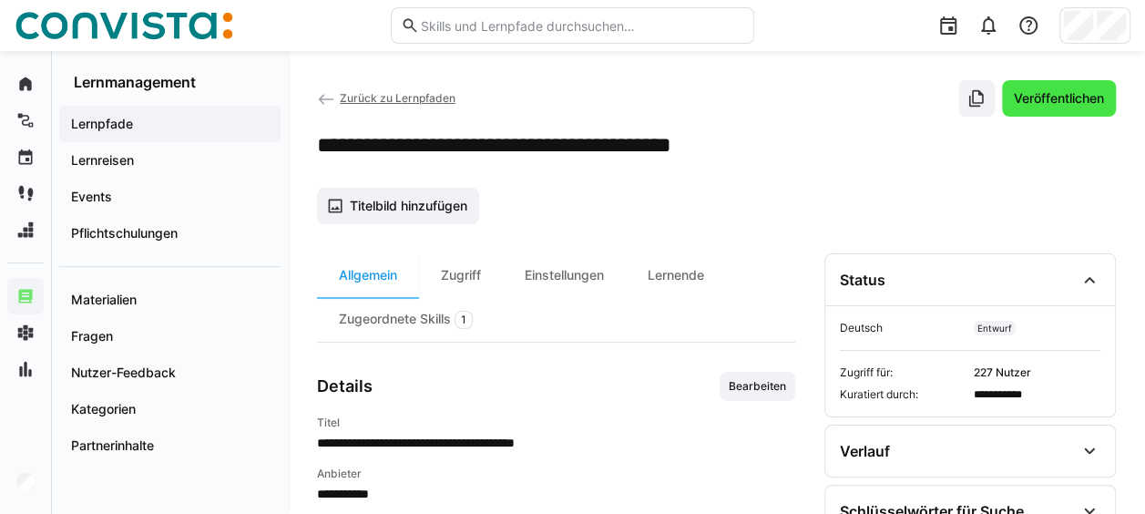
click at [1046, 99] on span "Veröffentlichen" at bounding box center [1059, 98] width 96 height 18
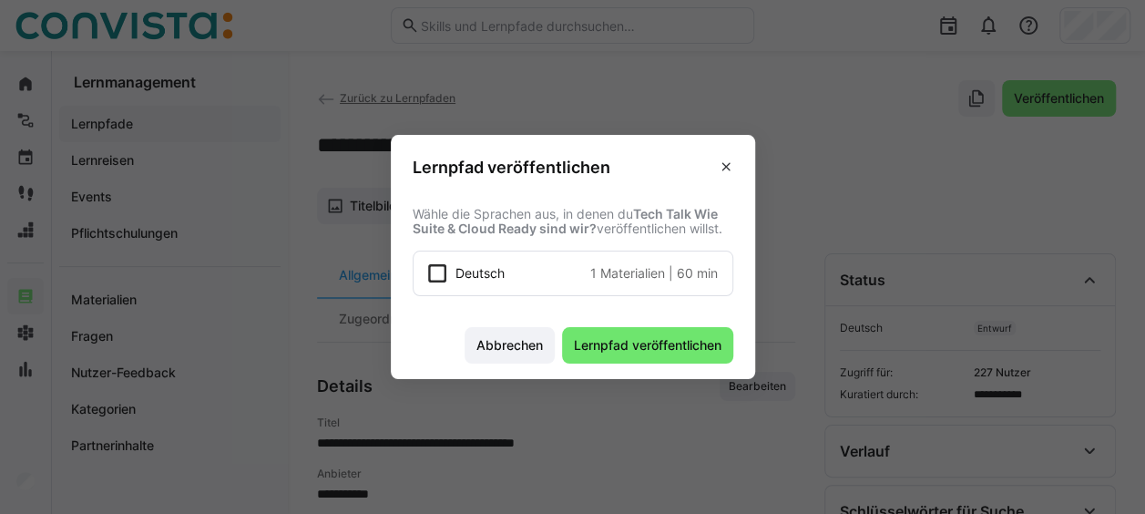
click at [441, 264] on icon at bounding box center [437, 273] width 18 height 18
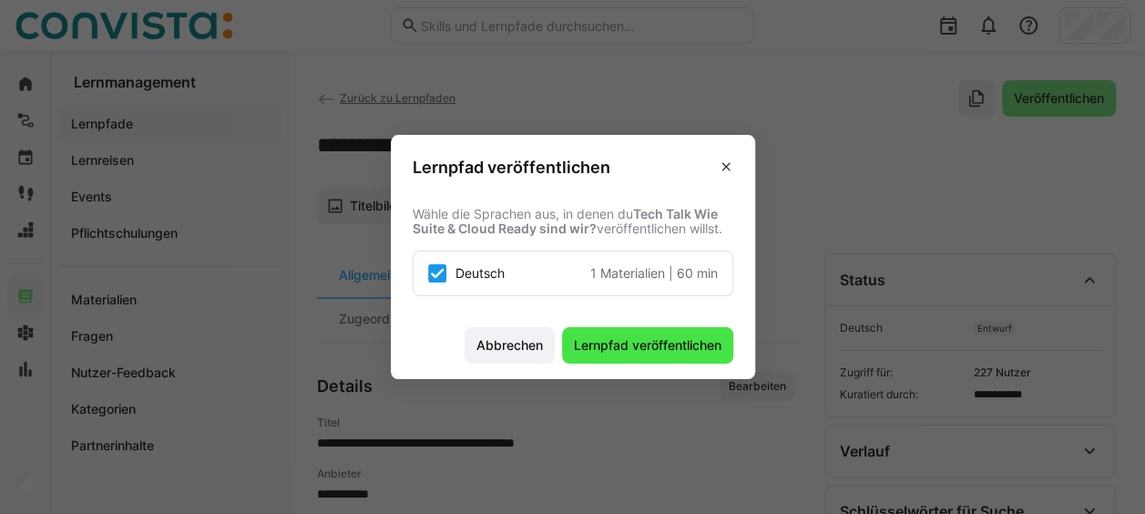
click at [628, 333] on span "Lernpfad veröffentlichen" at bounding box center [647, 345] width 171 height 36
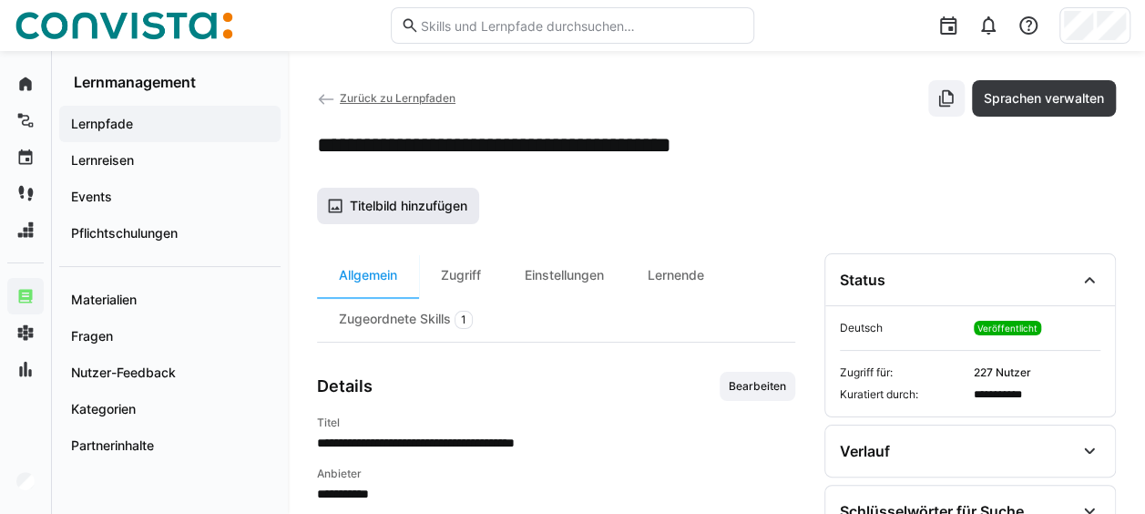
click at [452, 208] on span "Titelbild hinzufügen" at bounding box center [408, 206] width 123 height 18
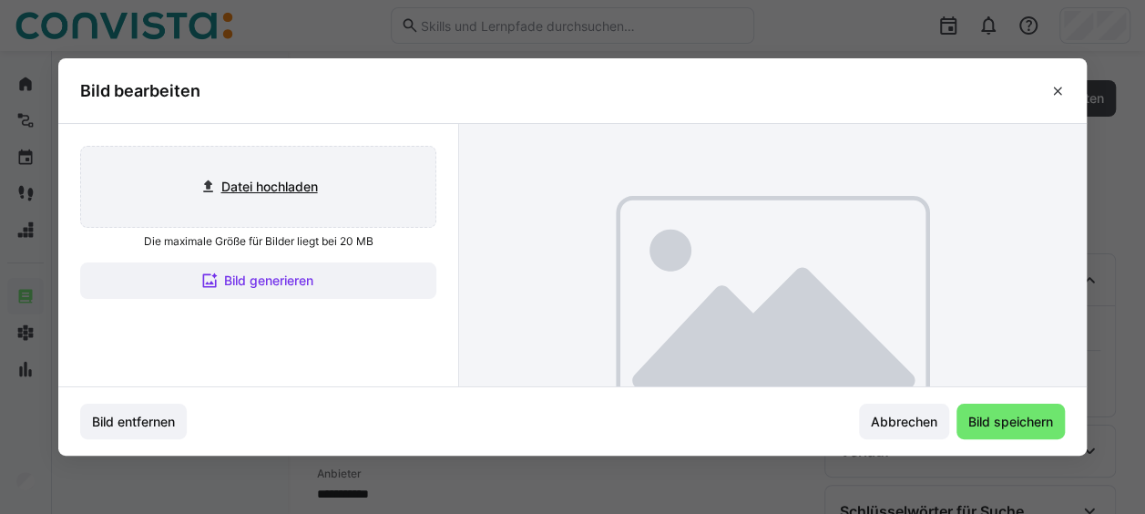
click at [315, 179] on input "file" at bounding box center [258, 187] width 354 height 80
click at [1065, 91] on eds-icon at bounding box center [1057, 91] width 15 height 15
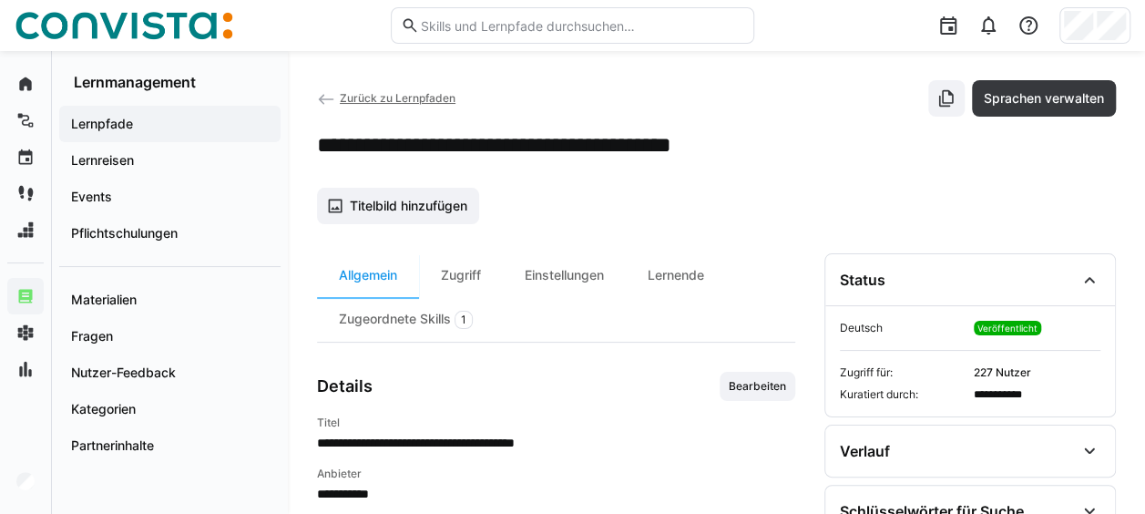
click at [350, 96] on span "Zurück zu Lernpfaden" at bounding box center [398, 98] width 116 height 14
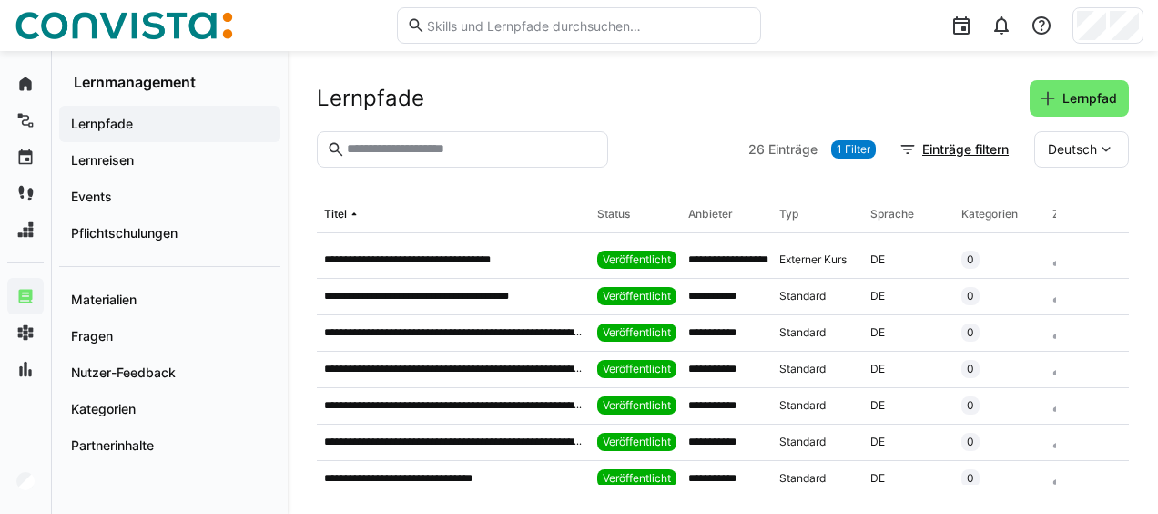
scroll to position [704, 0]
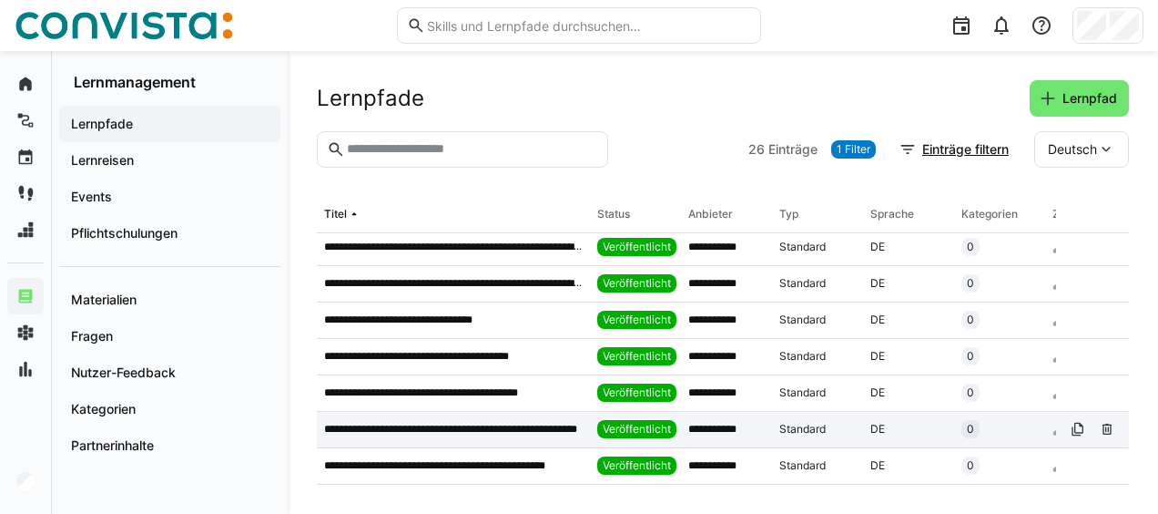
click at [399, 422] on p "**********" at bounding box center [453, 429] width 259 height 15
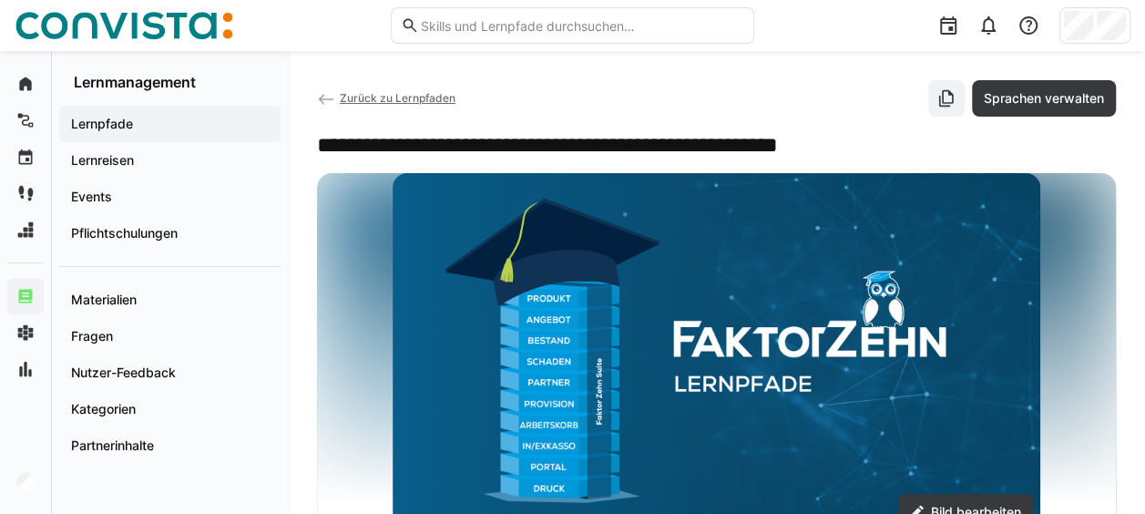
click at [383, 98] on span "Zurück zu Lernpfaden" at bounding box center [398, 98] width 116 height 14
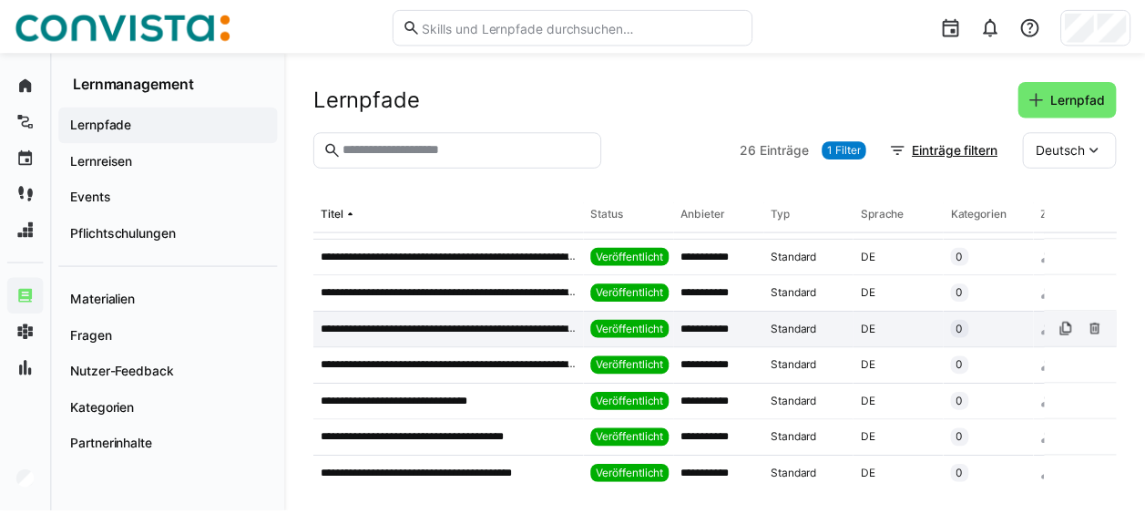
scroll to position [704, 0]
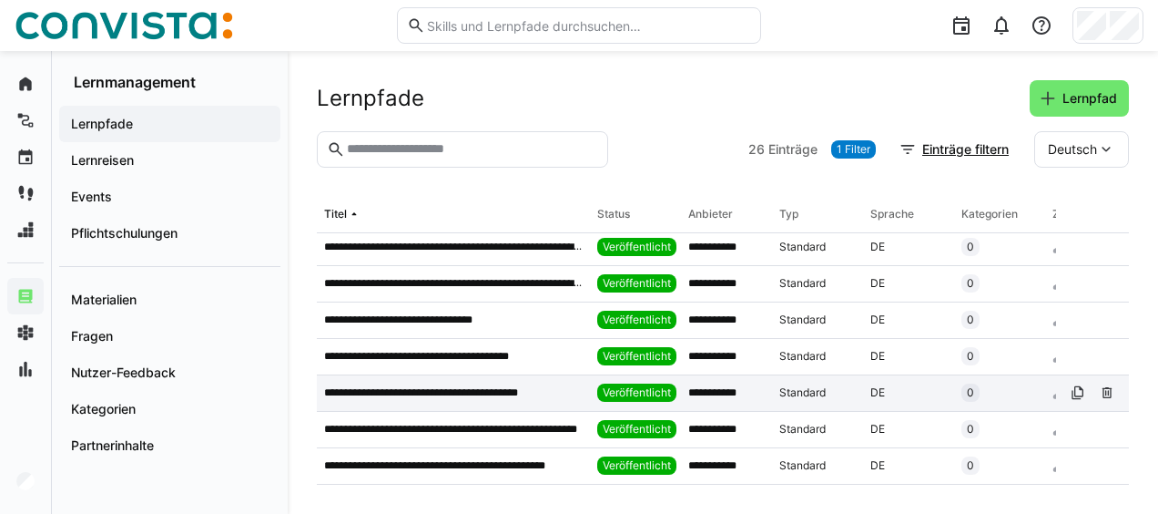
click at [446, 385] on p "**********" at bounding box center [439, 392] width 230 height 15
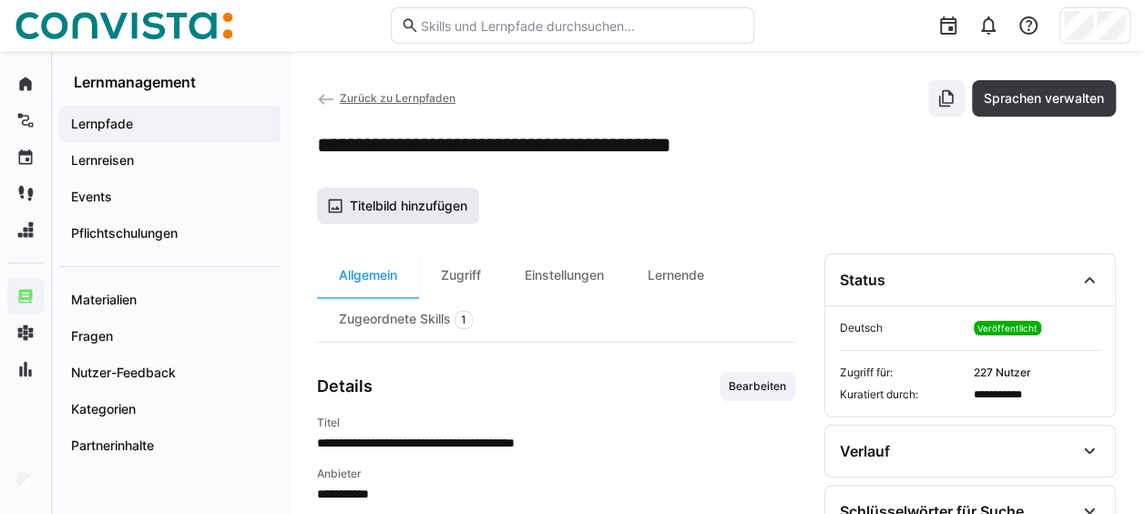
click at [467, 191] on span "Titelbild hinzufügen" at bounding box center [398, 206] width 162 height 36
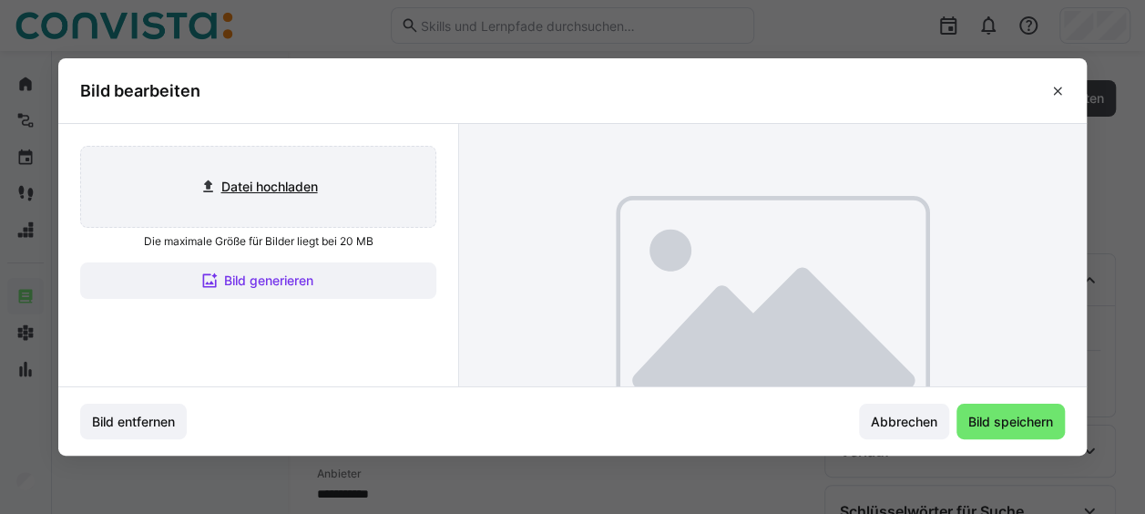
click at [327, 209] on input "file" at bounding box center [258, 187] width 354 height 80
type input "C:\fakepath\[PERSON_NAME] Titelbild Lernpfade.png"
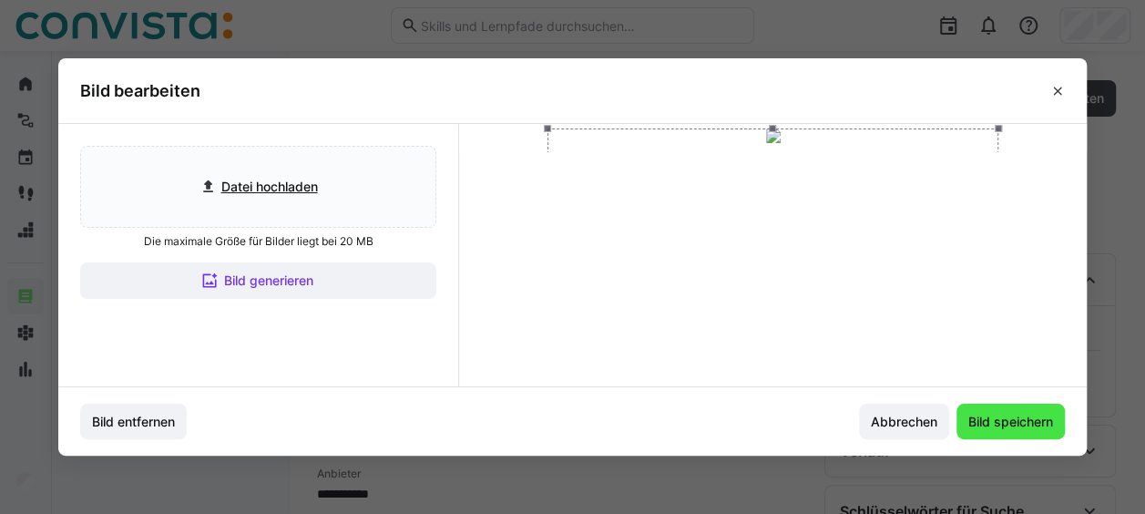
click at [1049, 420] on span "Bild speichern" at bounding box center [1010, 422] width 90 height 18
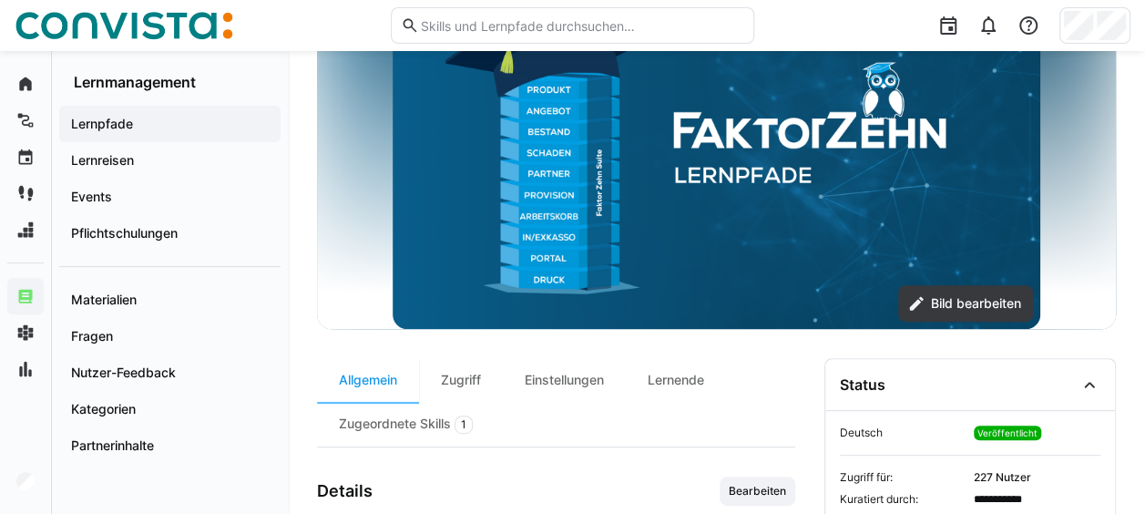
scroll to position [273, 0]
